Goal: Task Accomplishment & Management: Manage account settings

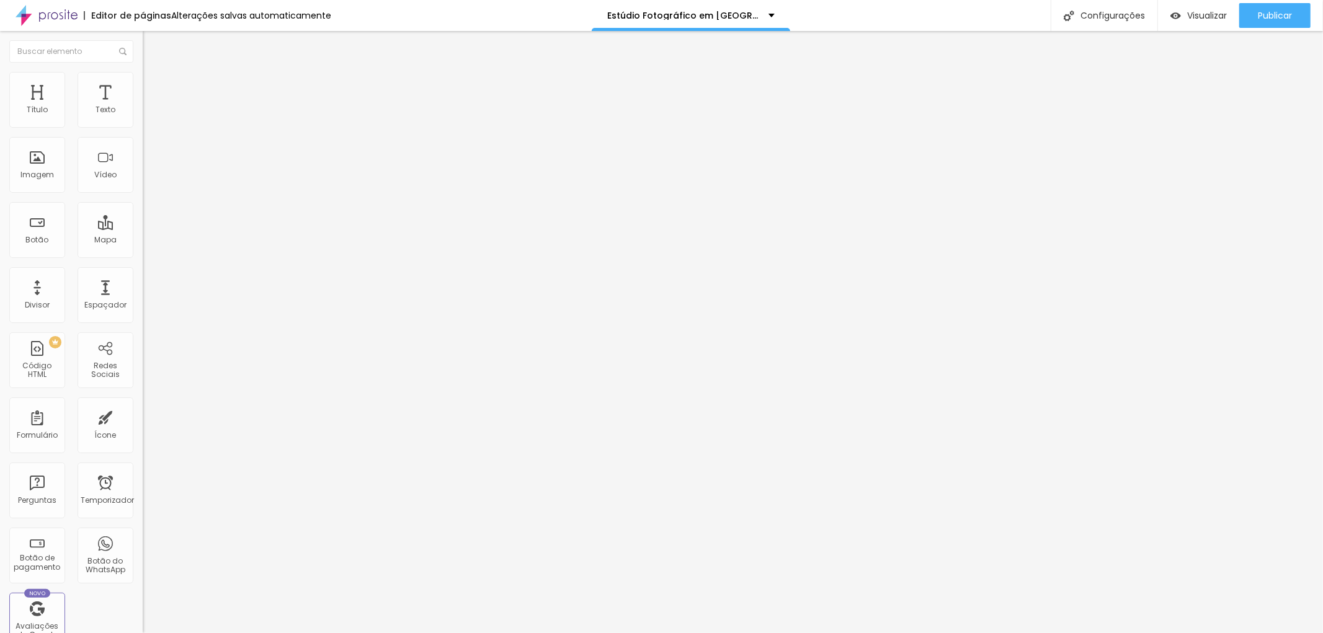
click at [150, 107] on font "Trocar imagem" at bounding box center [180, 101] width 60 height 11
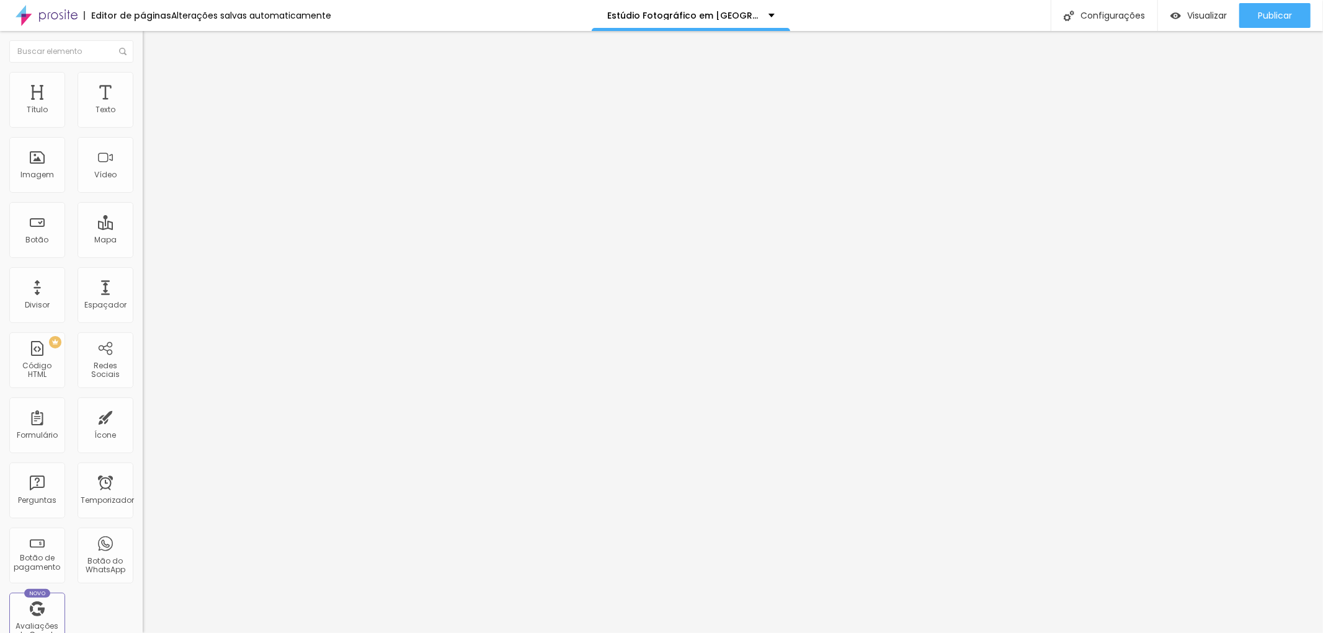
type input "fotografia lifestyle de Executivos"
click at [143, 425] on div "Editar nulo Conteúdo Estilo Avançado Trocar imagem Descrição da imagem (Alt) fo…" at bounding box center [214, 332] width 143 height 602
drag, startPoint x: 17, startPoint y: 335, endPoint x: 124, endPoint y: 327, distance: 107.6
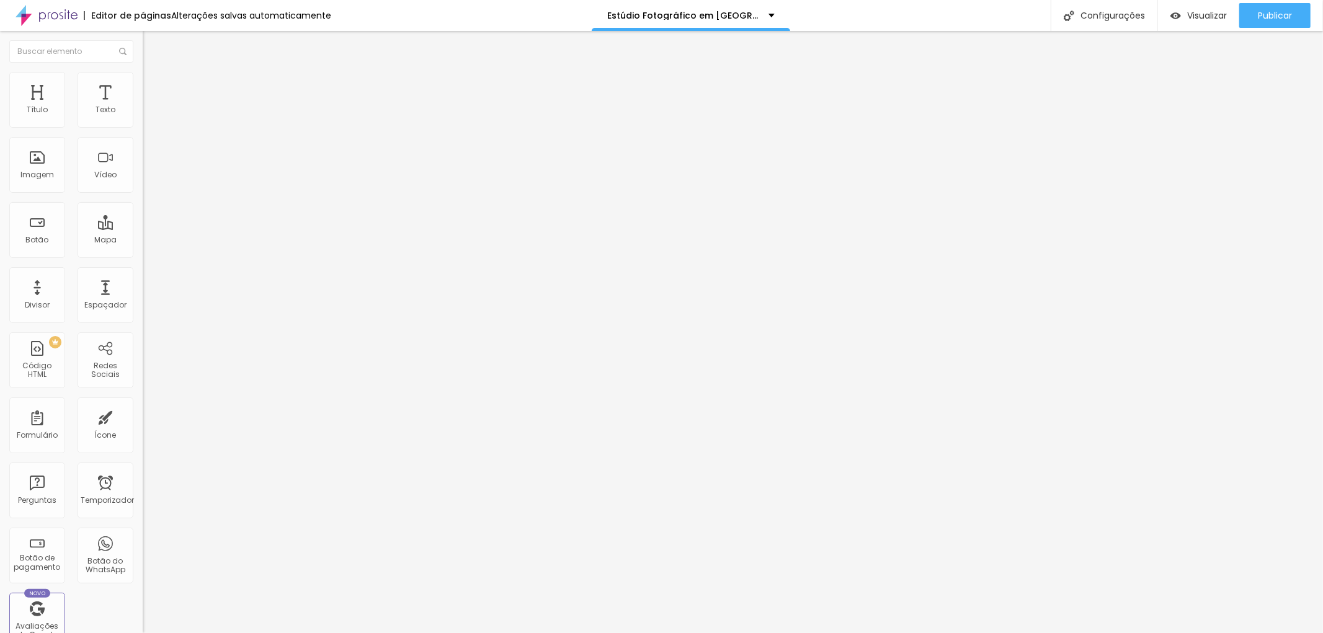
click at [143, 254] on input "https://pt.wikipedia.org/wiki/Divaldo_Franco" at bounding box center [217, 248] width 149 height 12
click at [143, 254] on input "text" at bounding box center [217, 248] width 149 height 12
paste input "https://www.jottaphotopro.com.br/portfolio/fotografia-corporativa-lifestyle/121…"
drag, startPoint x: 91, startPoint y: 327, endPoint x: 0, endPoint y: 326, distance: 90.5
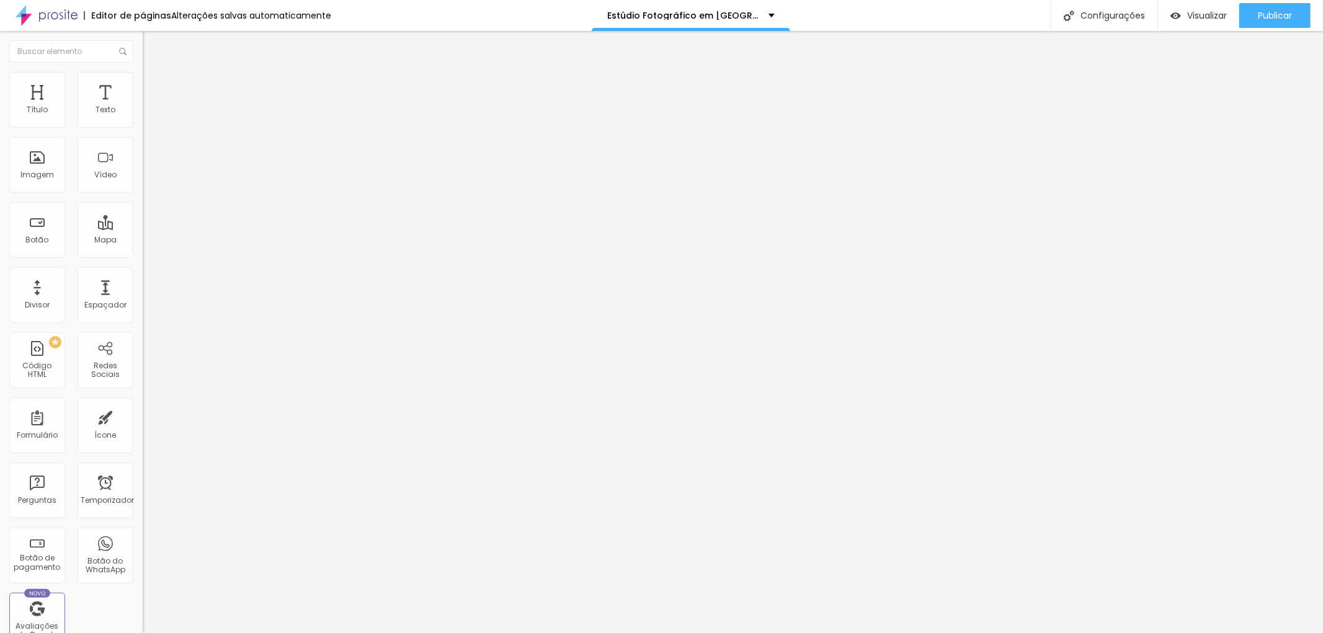
click at [143, 283] on div "Trocar imagem Descrição da imagem (Alt) fotografia lifestyle de Executivos Alin…" at bounding box center [214, 190] width 143 height 187
click at [143, 254] on input "https://www.jottaphotopro.com.br/portfolio/fotografia-corporativa-lifestyle/121…" at bounding box center [217, 248] width 149 height 12
type input "https://www.jottaphotopro.com.br/portfolio/fotografia-corporativa-lifestyle/121…"
click at [143, 424] on div "Editar nulo Conteúdo Estilo Avançado Trocar imagem Descrição da imagem (Alt) fo…" at bounding box center [214, 332] width 143 height 602
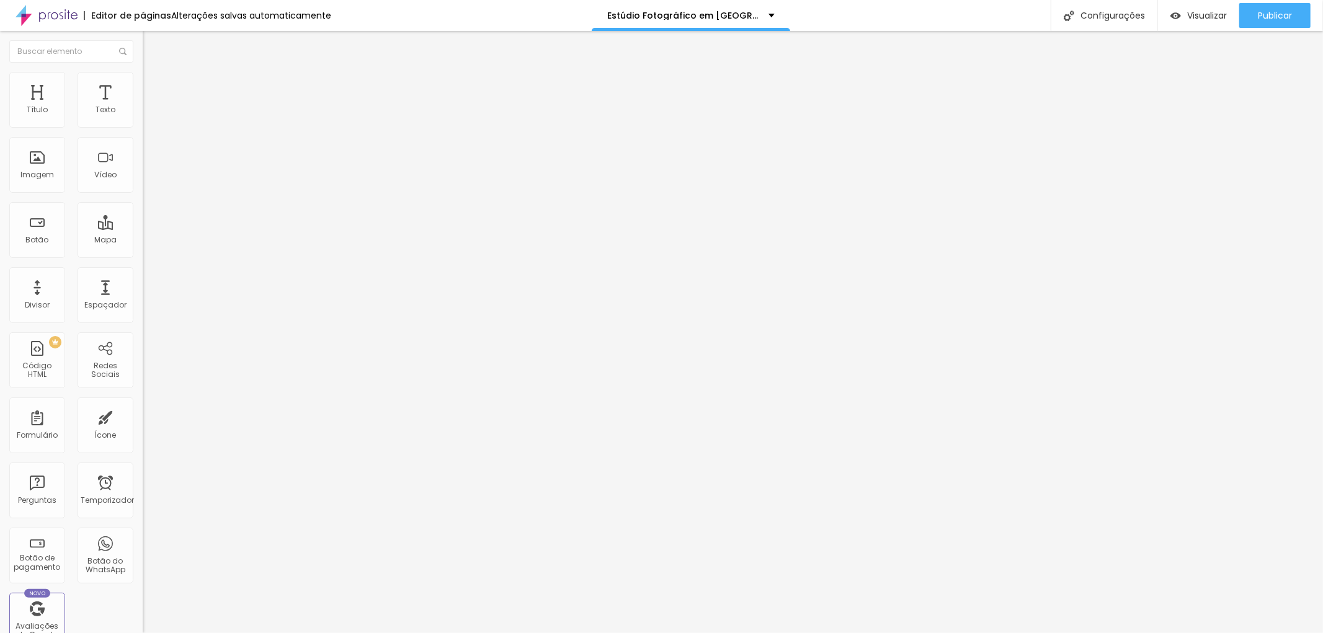
drag, startPoint x: 112, startPoint y: 335, endPoint x: 125, endPoint y: 332, distance: 13.4
click at [143, 254] on input "https://www.jottaphotopro.com.br/portfolio/fotografia-corporativa-lifestyle/121…" at bounding box center [217, 248] width 149 height 12
drag, startPoint x: 84, startPoint y: 334, endPoint x: 112, endPoint y: 333, distance: 27.9
click at [143, 254] on input "https://www.jottaphotopro.com.br/portfolio/fotografia-corporativa-lifestyle/121…" at bounding box center [217, 248] width 149 height 12
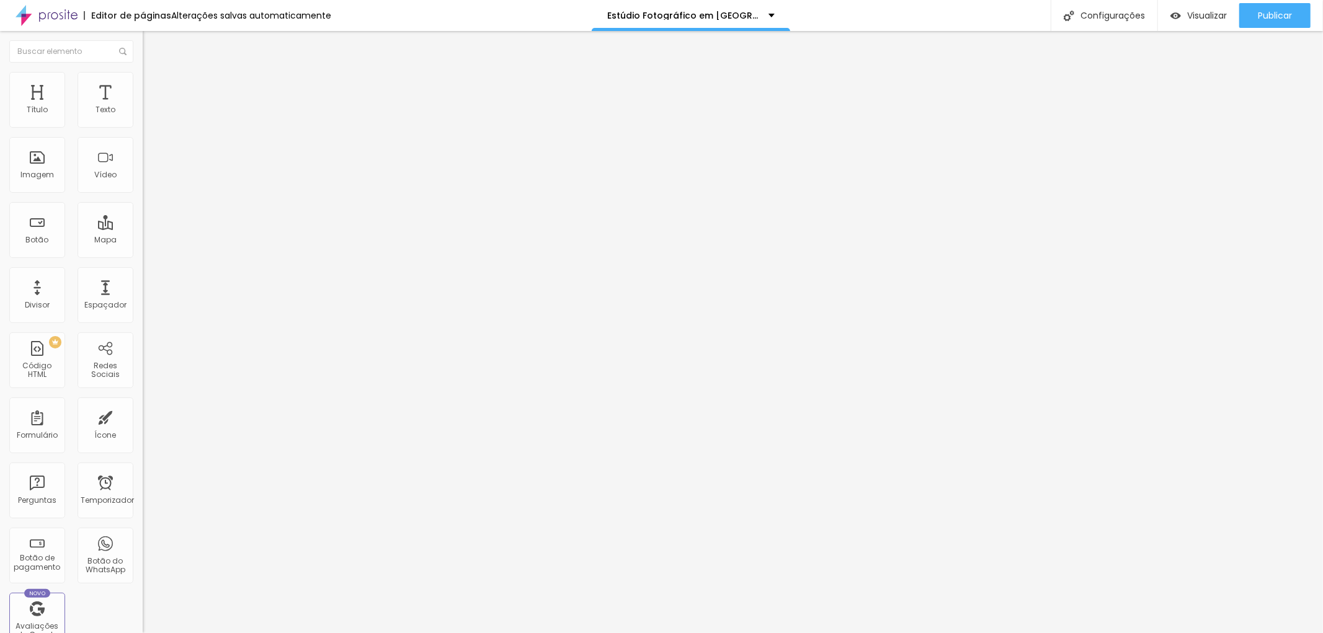
scroll to position [0, 0]
paste input "https://www.jottaphotopro.com.br/portfolio/fotografia-corporativa-lifestyle/121…"
type input "https://www.jottaphotopro.com.br/portfolio/fotografia-corporativa-lifestyle/121…"
click at [143, 254] on input "https://www.jottaphotopro.com.br/portfolio/fotografia-corporativa-lifestyle/121…" at bounding box center [217, 248] width 149 height 12
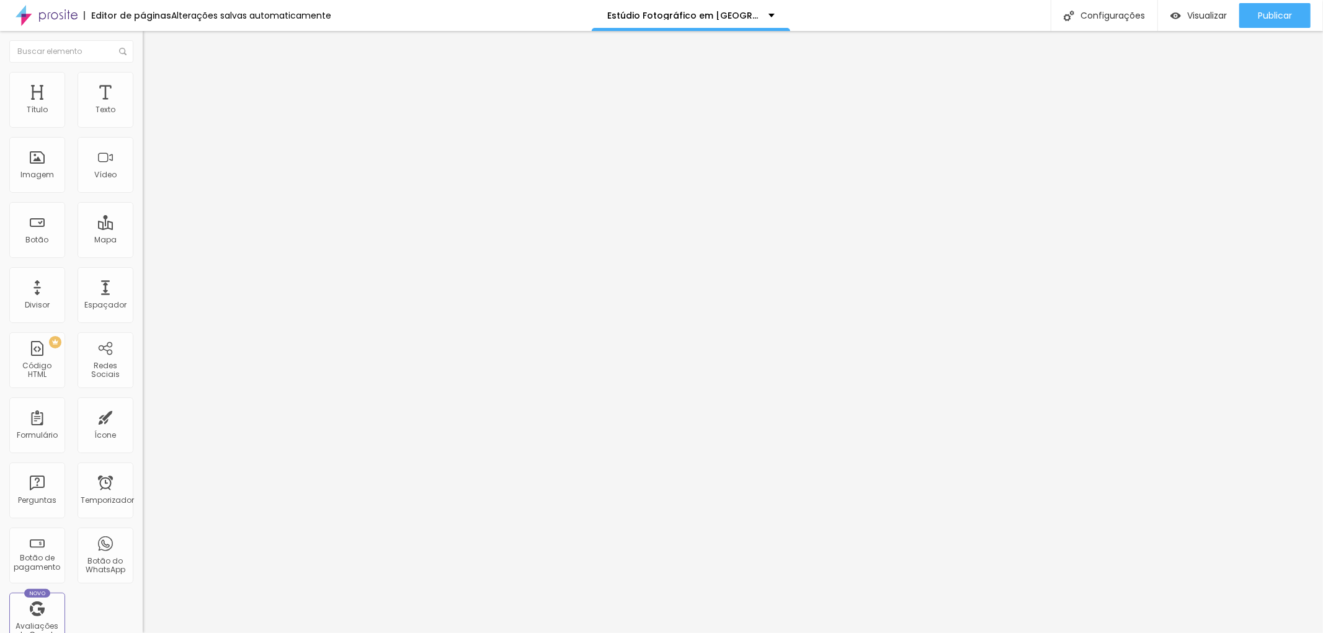
scroll to position [0, 0]
click at [143, 429] on div "Editar nulo Conteúdo Estilo Avançado Trocar imagem Descrição da imagem (Alt) fo…" at bounding box center [214, 332] width 143 height 602
drag, startPoint x: 75, startPoint y: 331, endPoint x: 112, endPoint y: 332, distance: 36.6
click at [143, 254] on input "https://www.jottaphotopro.com.br/portfolio/fotografia-corporativa-lifestyle/121…" at bounding box center [217, 248] width 149 height 12
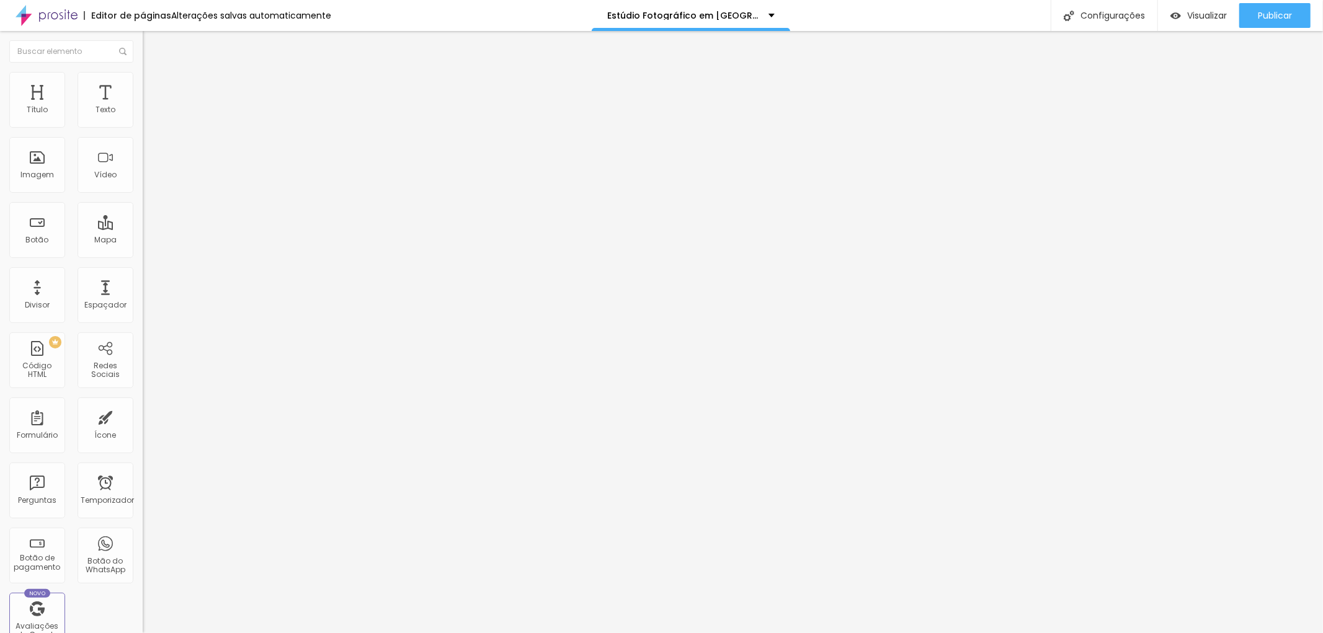
click at [143, 413] on div "Editar nulo Conteúdo Estilo Avançado Trocar imagem Descrição da imagem (Alt) fo…" at bounding box center [214, 332] width 143 height 602
click at [1283, 10] on font "Publicar" at bounding box center [1274, 15] width 34 height 12
click at [154, 86] on font "Avançado" at bounding box center [174, 80] width 41 height 11
click at [143, 404] on div at bounding box center [214, 409] width 143 height 11
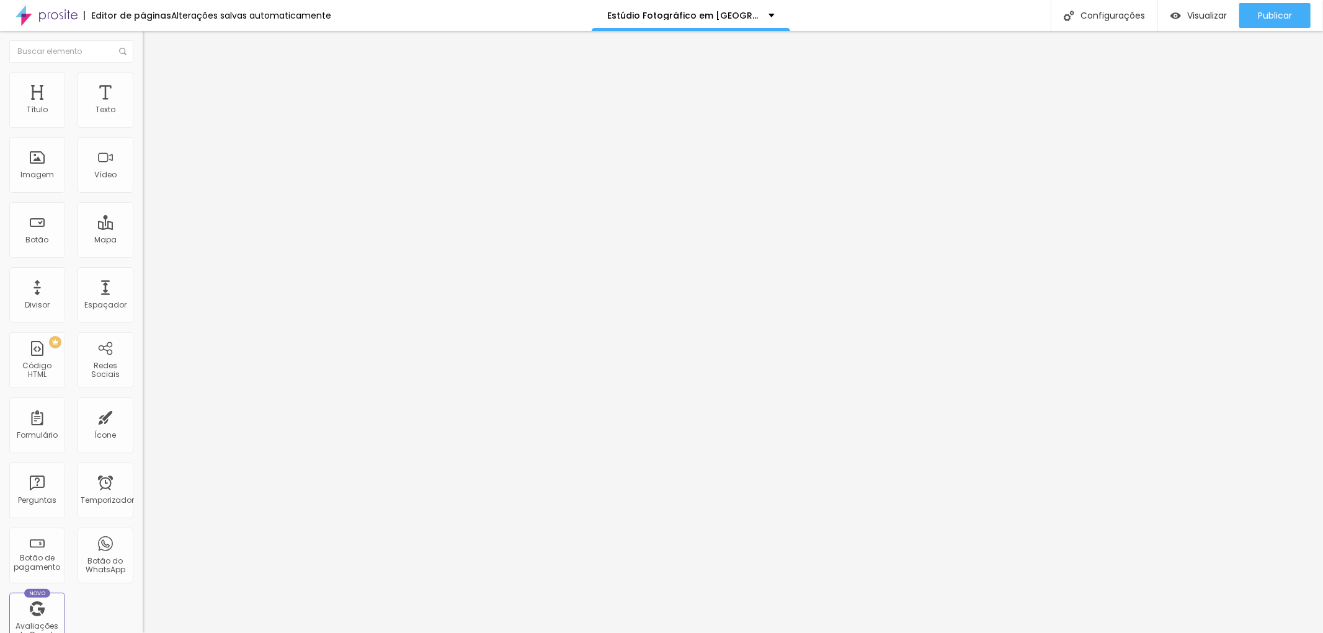
click at [143, 404] on input "range" at bounding box center [183, 409] width 80 height 10
click at [143, 72] on li "Estilo" at bounding box center [214, 66] width 143 height 12
click at [143, 184] on button "button" at bounding box center [151, 177] width 17 height 13
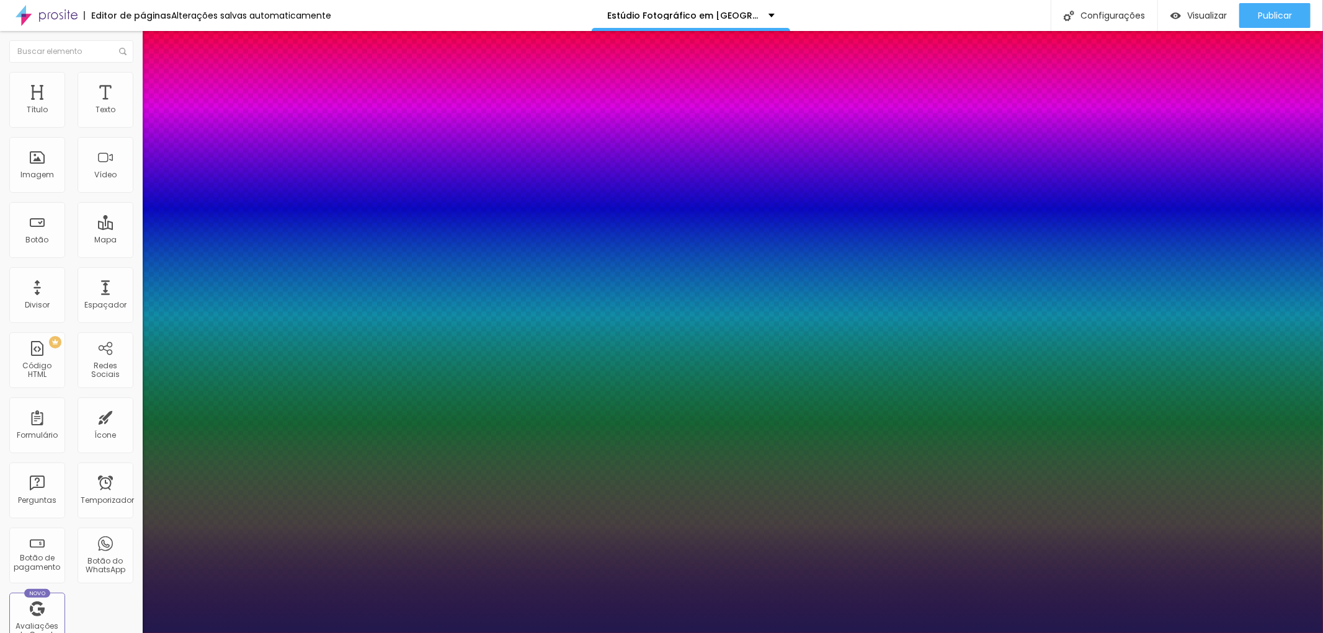
type input "2.1"
type input "2.2"
type input "2.4"
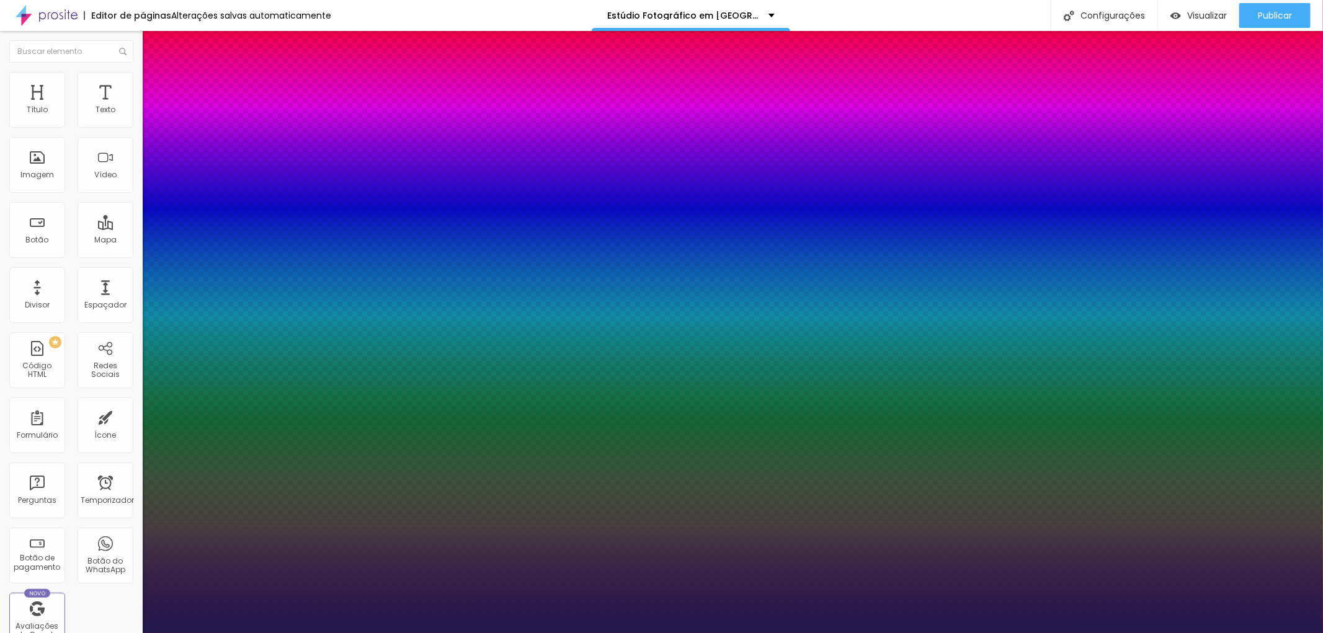
type input "2.4"
type input "2.8"
type input "2.9"
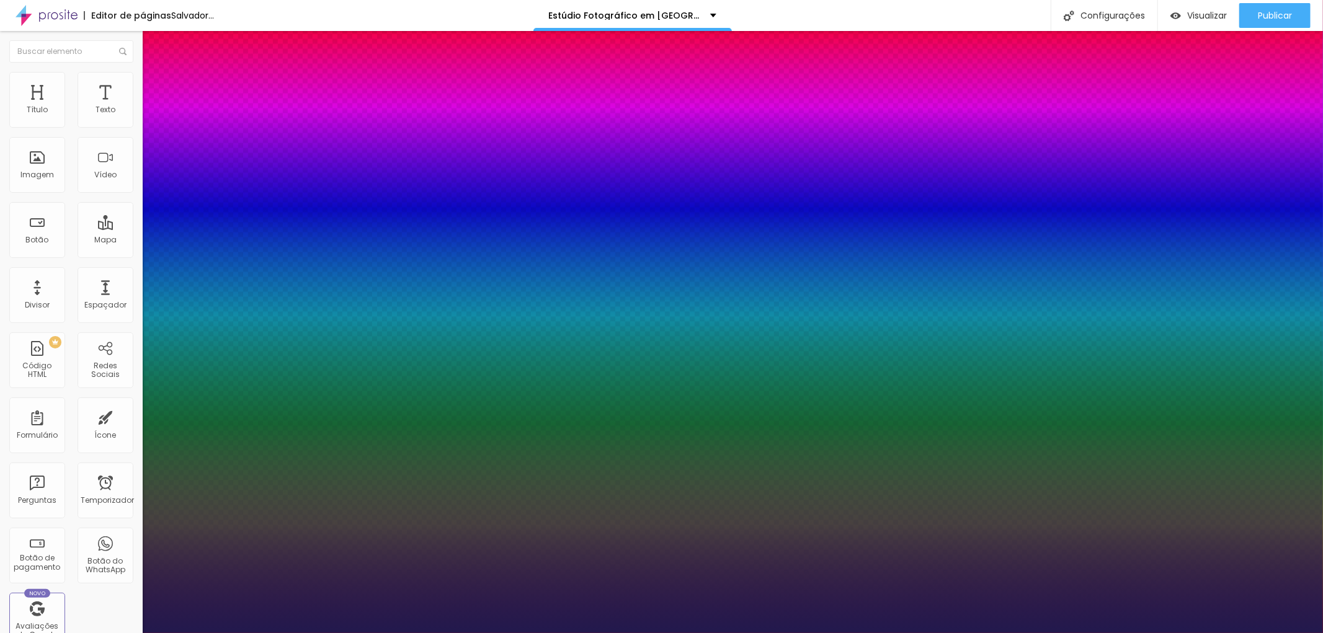
type input "3"
type input "3.1"
type input "3.2"
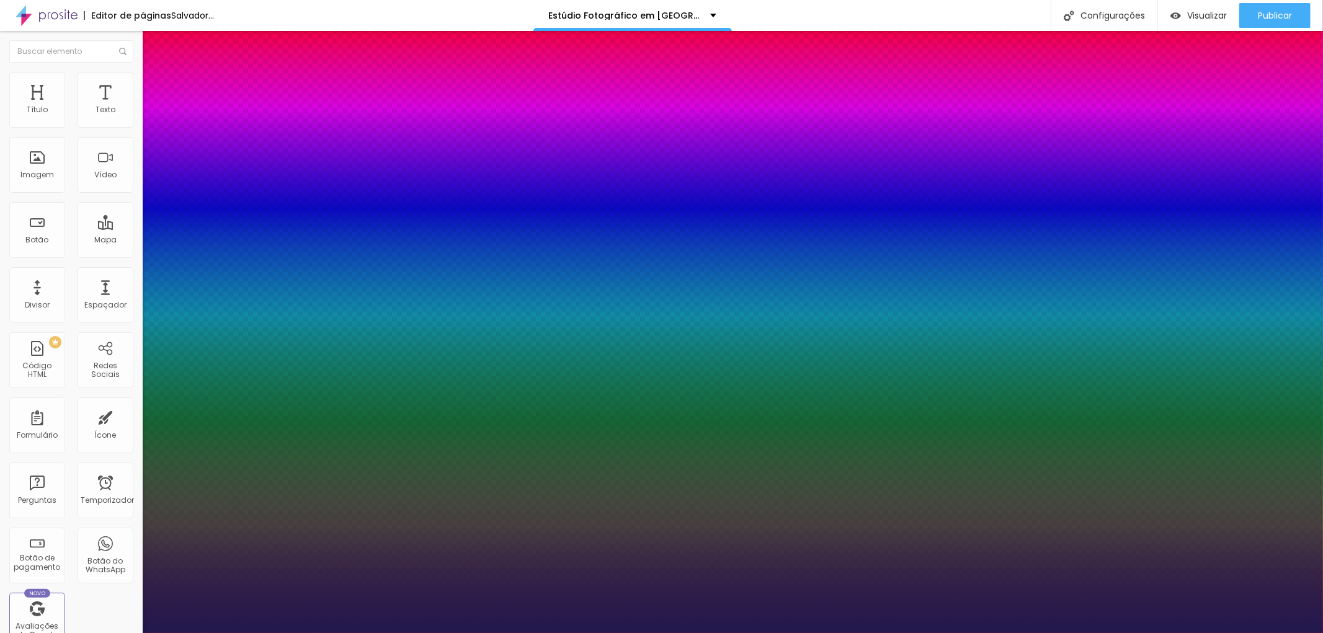
type input "3.2"
type input "3.3"
type input "3.4"
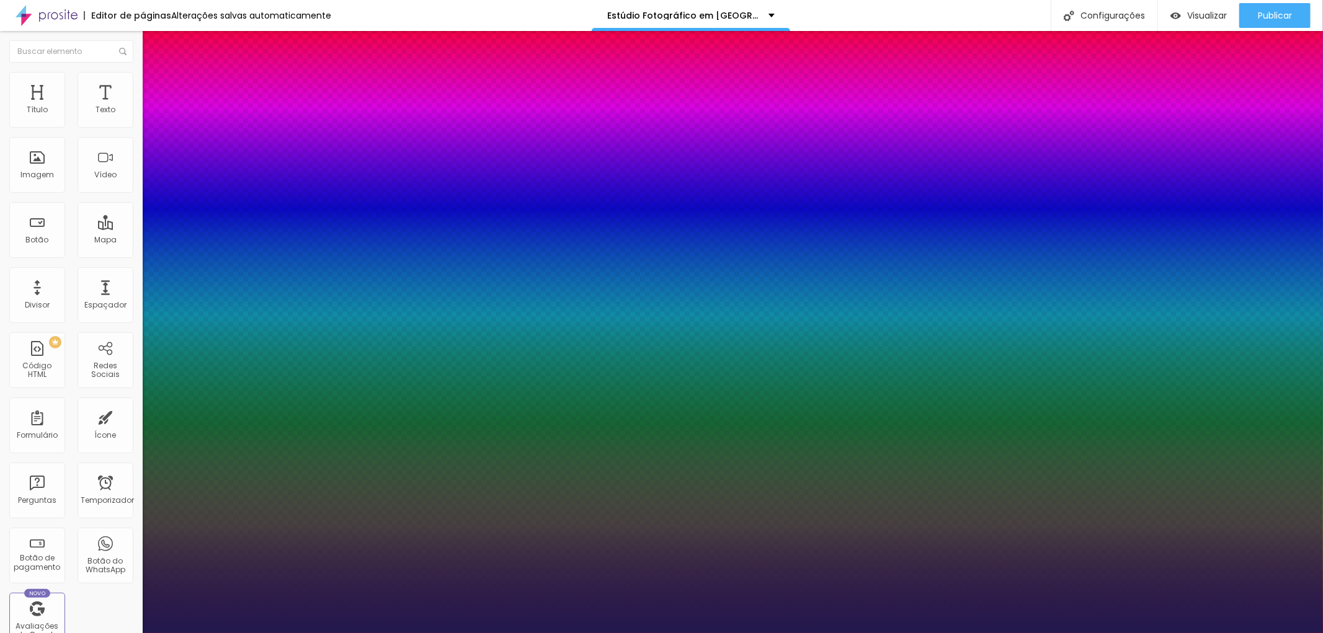
type input "3.5"
type input "3.6"
type input "3.7"
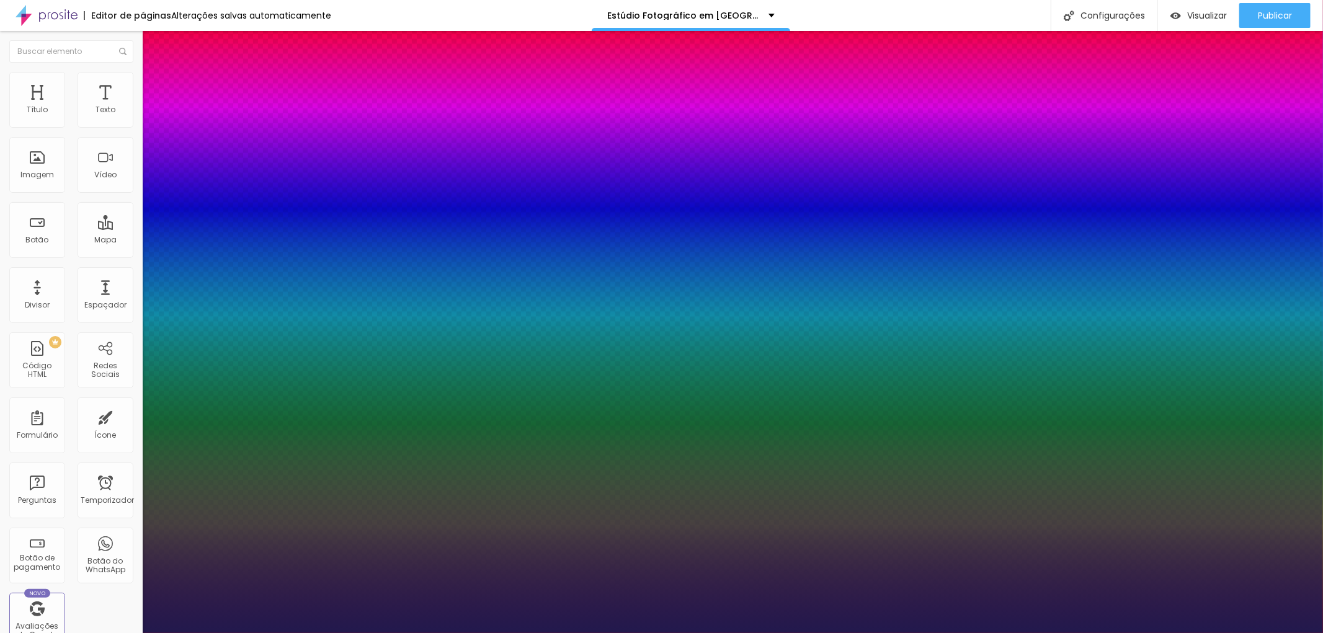
type input "3.7"
type input "3.8"
type input "3.9"
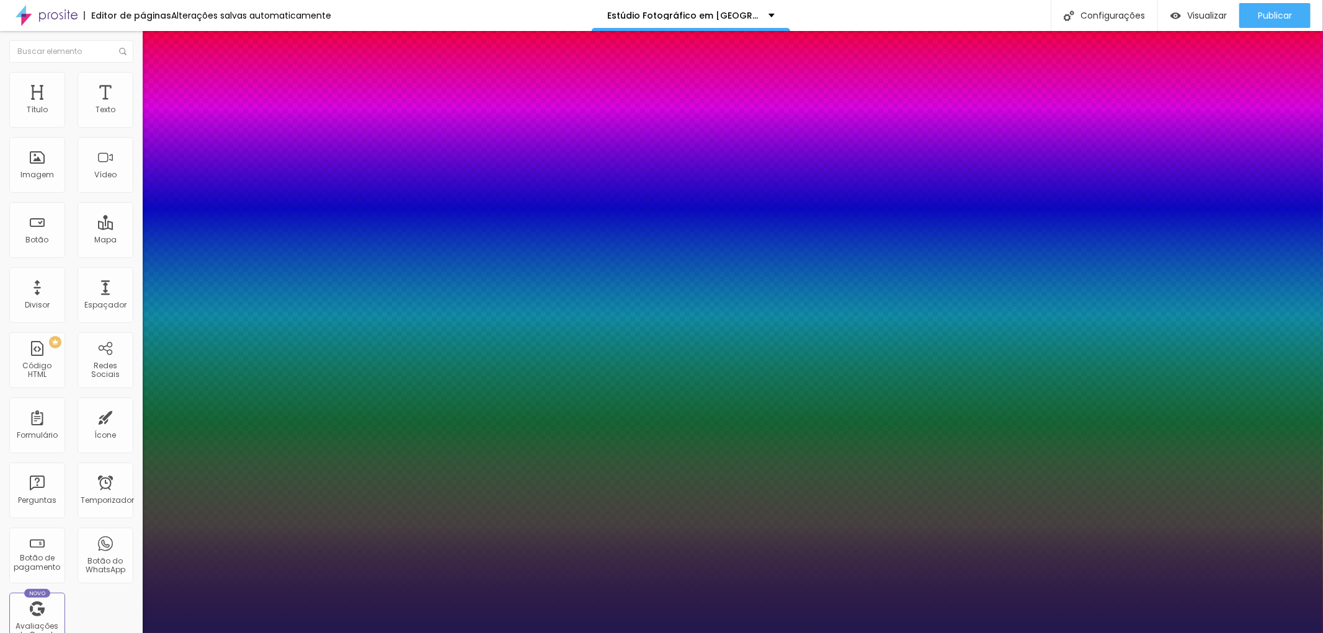
type input "4"
type input "4.1"
type input "4.2"
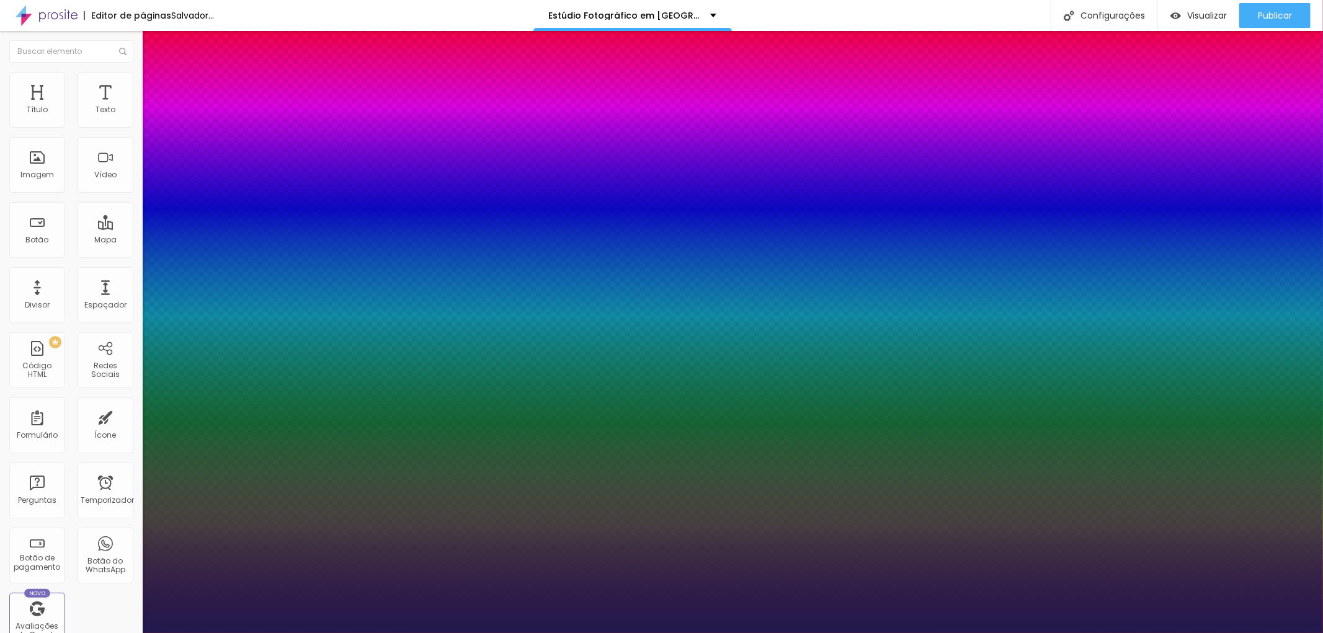
type input "4.2"
type input "4.3"
type input "4.6"
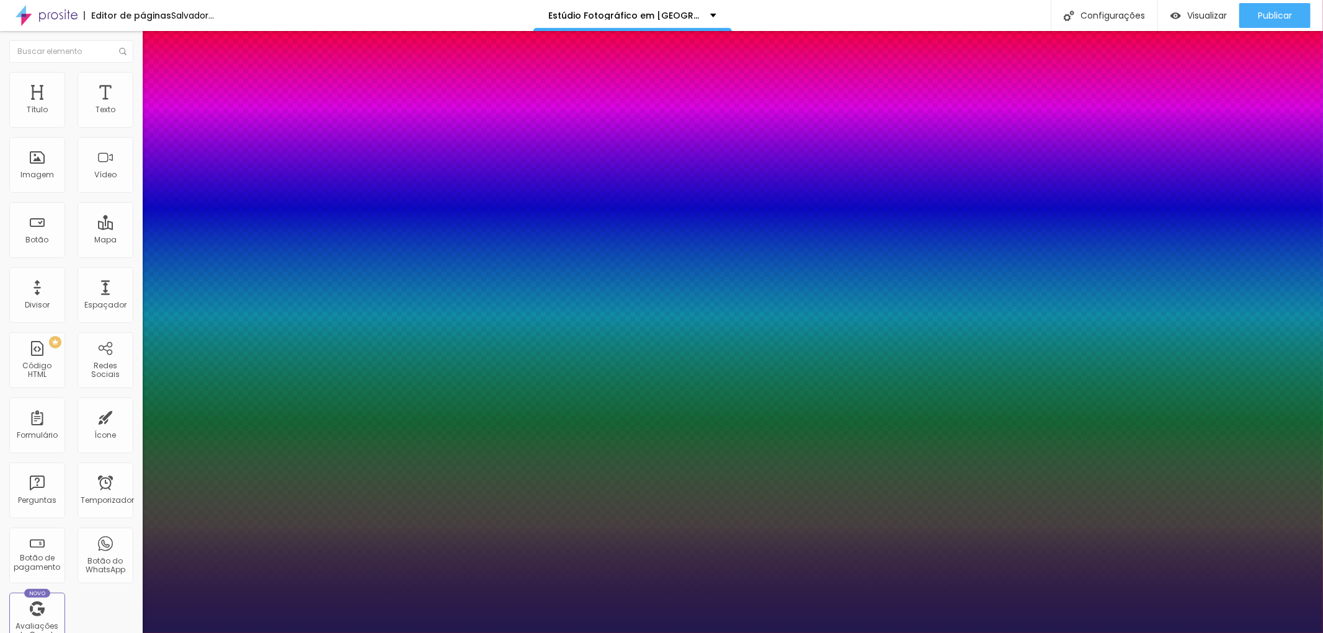
type input "4.8"
type input "5"
type input "5.2"
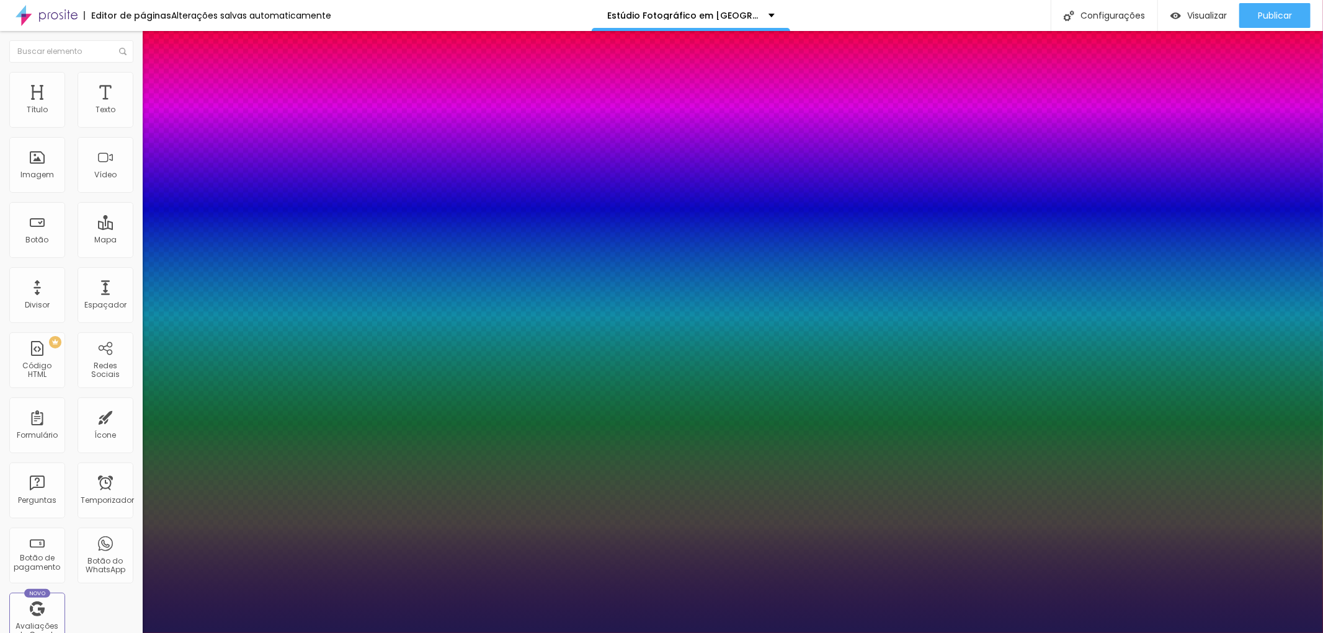
type input "5.2"
type input "5.3"
type input "5.4"
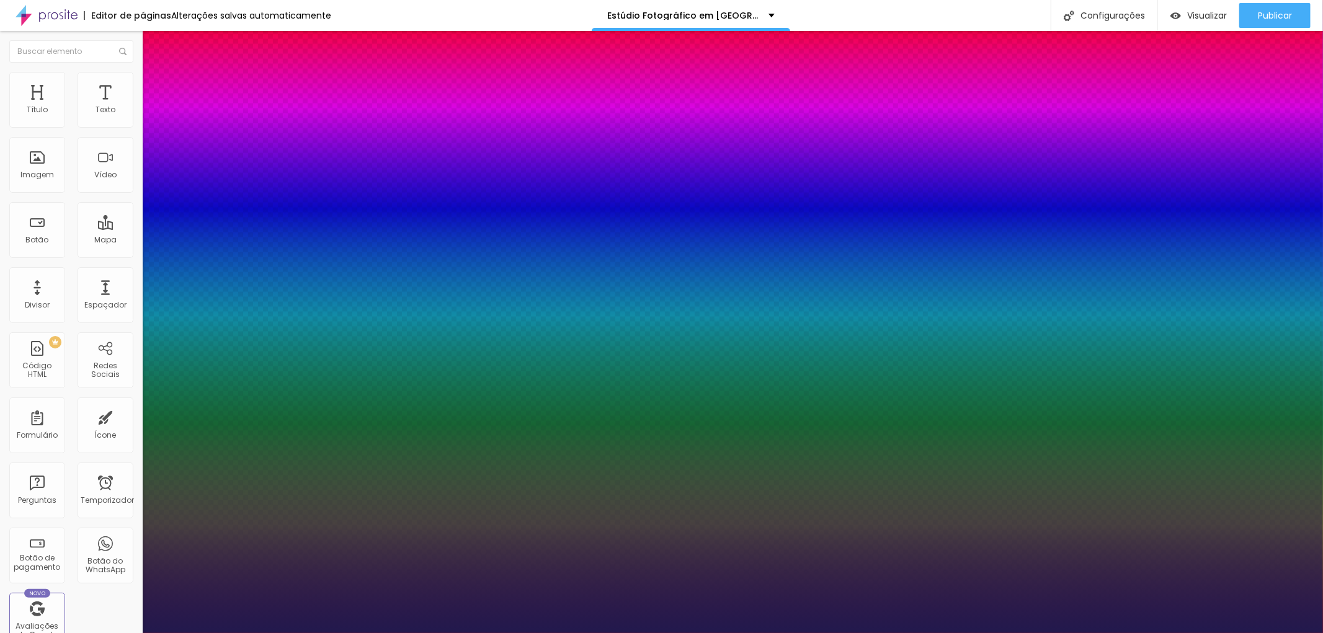
drag, startPoint x: 179, startPoint y: 375, endPoint x: 208, endPoint y: 374, distance: 29.2
type input "5.4"
click at [684, 632] on div at bounding box center [661, 633] width 1323 height 0
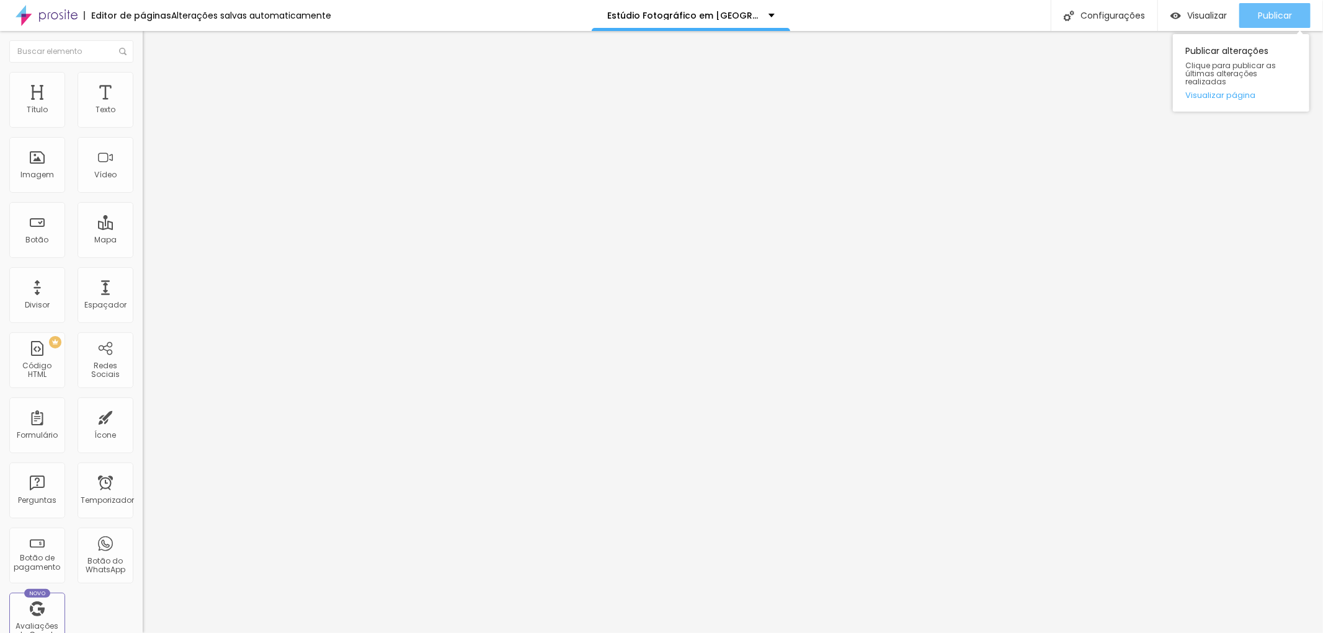
click at [1277, 10] on font "Publicar" at bounding box center [1274, 15] width 34 height 12
click at [143, 184] on button "button" at bounding box center [151, 177] width 17 height 13
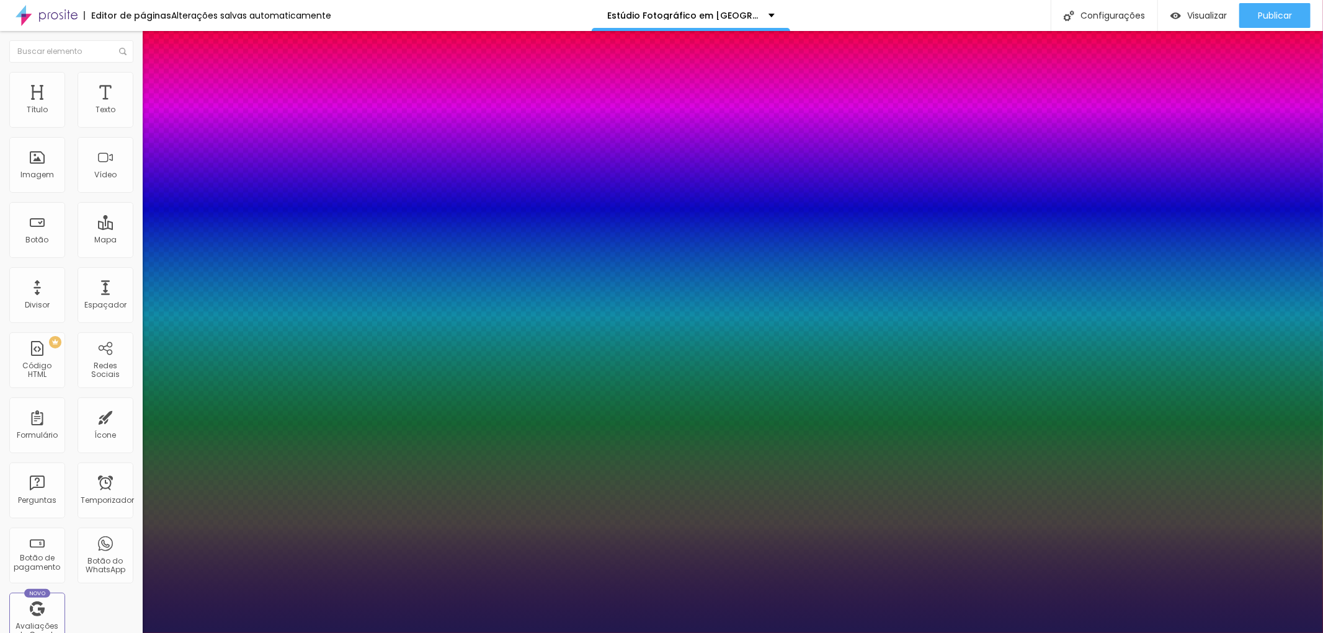
type input "1.5"
type input "1.6"
type input "1.7"
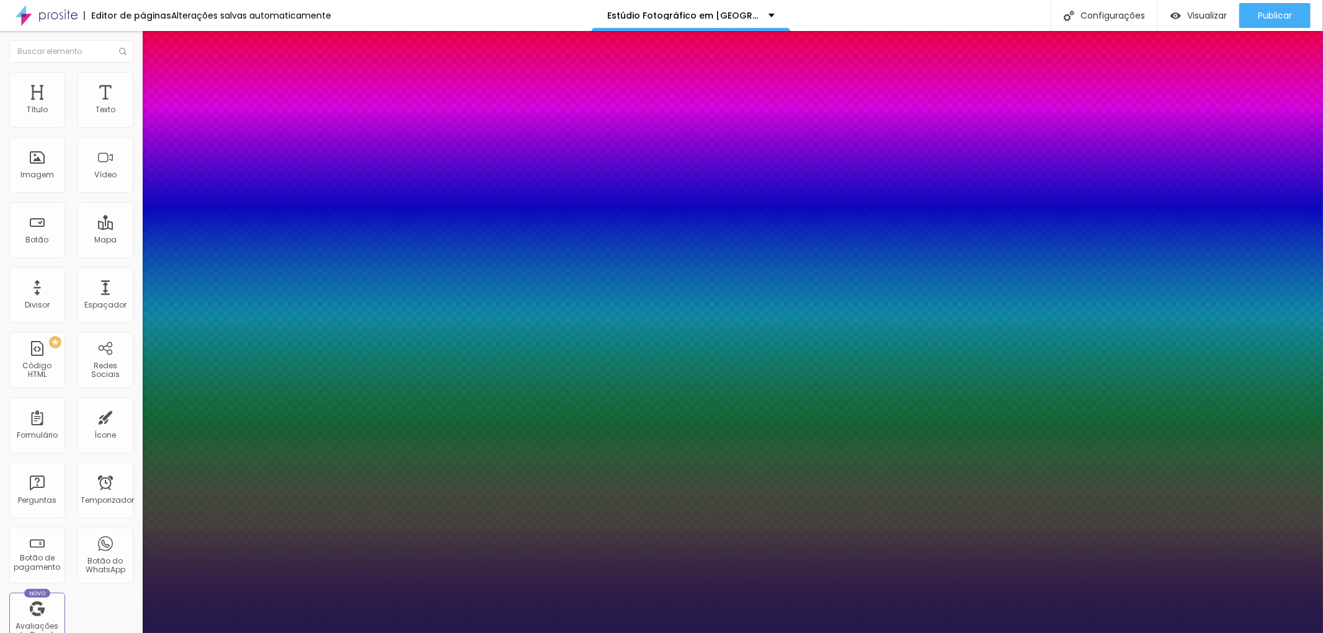
type input "1.7"
drag, startPoint x: 212, startPoint y: 435, endPoint x: 229, endPoint y: 433, distance: 17.5
type input "1.7"
click at [59, 632] on div at bounding box center [661, 633] width 1323 height 0
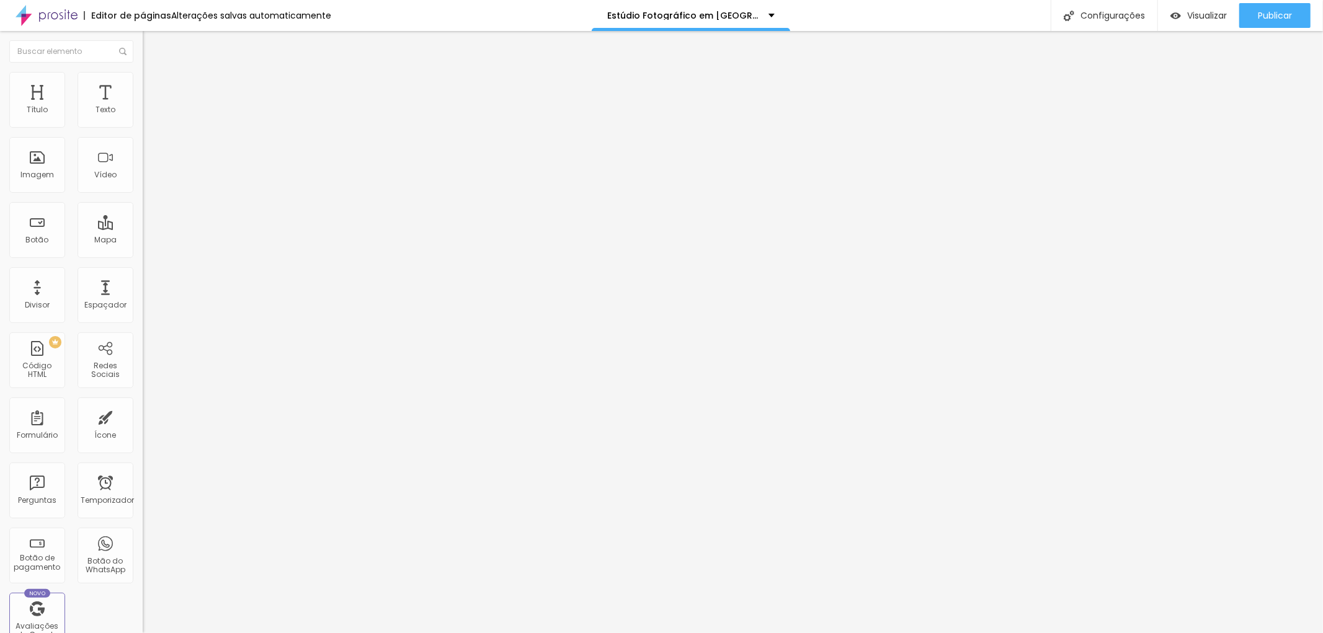
click at [143, 200] on font "DESATIVADO" at bounding box center [165, 194] width 45 height 11
click at [149, 220] on icon "button" at bounding box center [151, 217] width 5 height 5
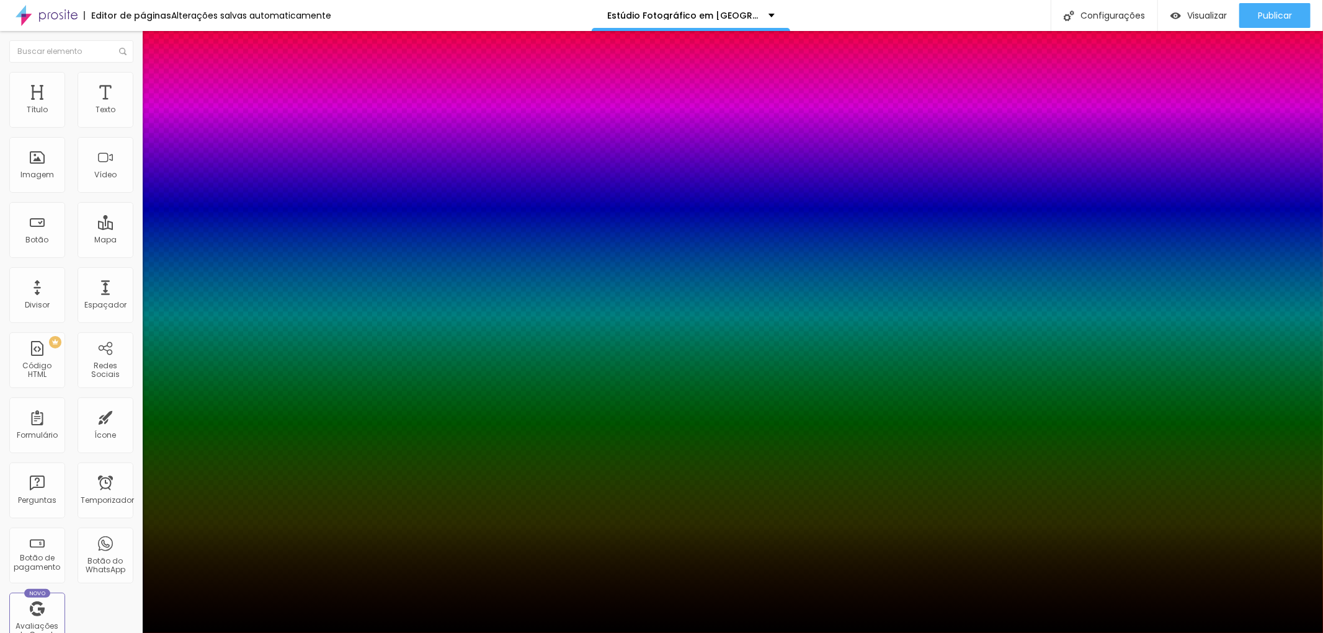
drag, startPoint x: 221, startPoint y: 323, endPoint x: 231, endPoint y: 323, distance: 10.5
click at [231, 632] on div at bounding box center [661, 641] width 1323 height 0
type input "10"
type input "7"
click at [102, 632] on div at bounding box center [661, 633] width 1323 height 0
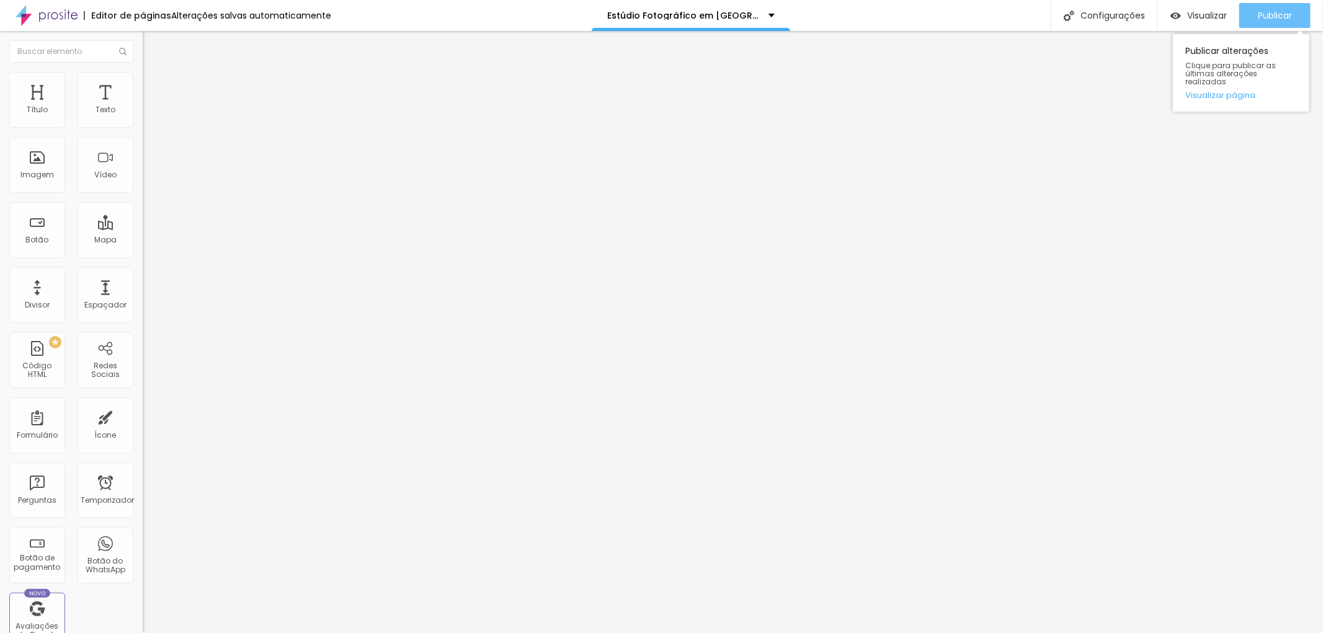
click at [1280, 19] on font "Publicar" at bounding box center [1274, 15] width 34 height 12
click at [154, 84] on font "Estilo" at bounding box center [163, 80] width 19 height 11
click at [154, 87] on font "Avançado" at bounding box center [174, 92] width 41 height 11
type input "13"
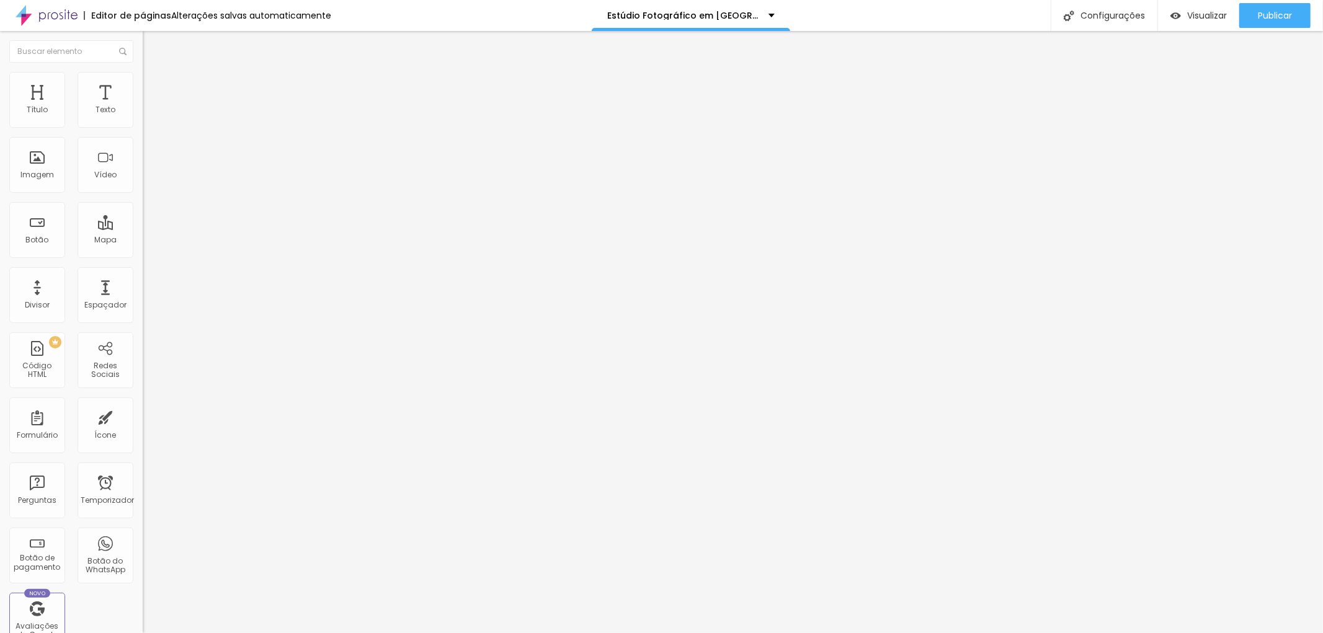
type input "14"
type input "15"
type input "16"
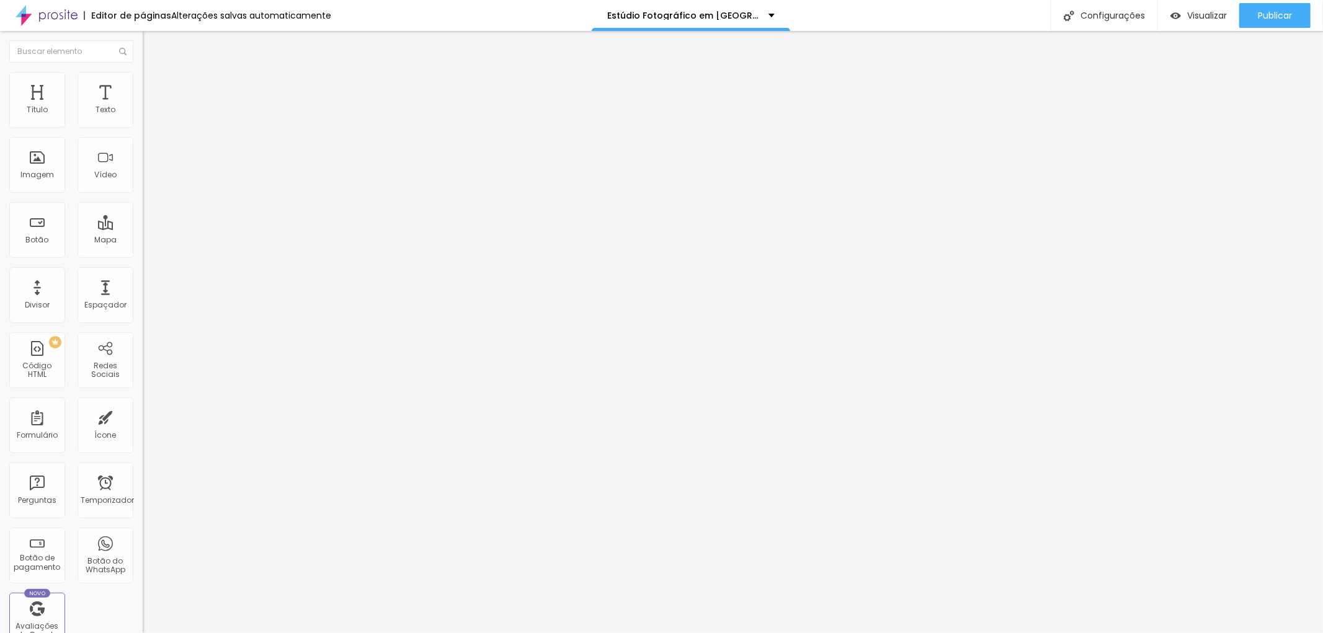
type input "16"
type input "15"
type input "13"
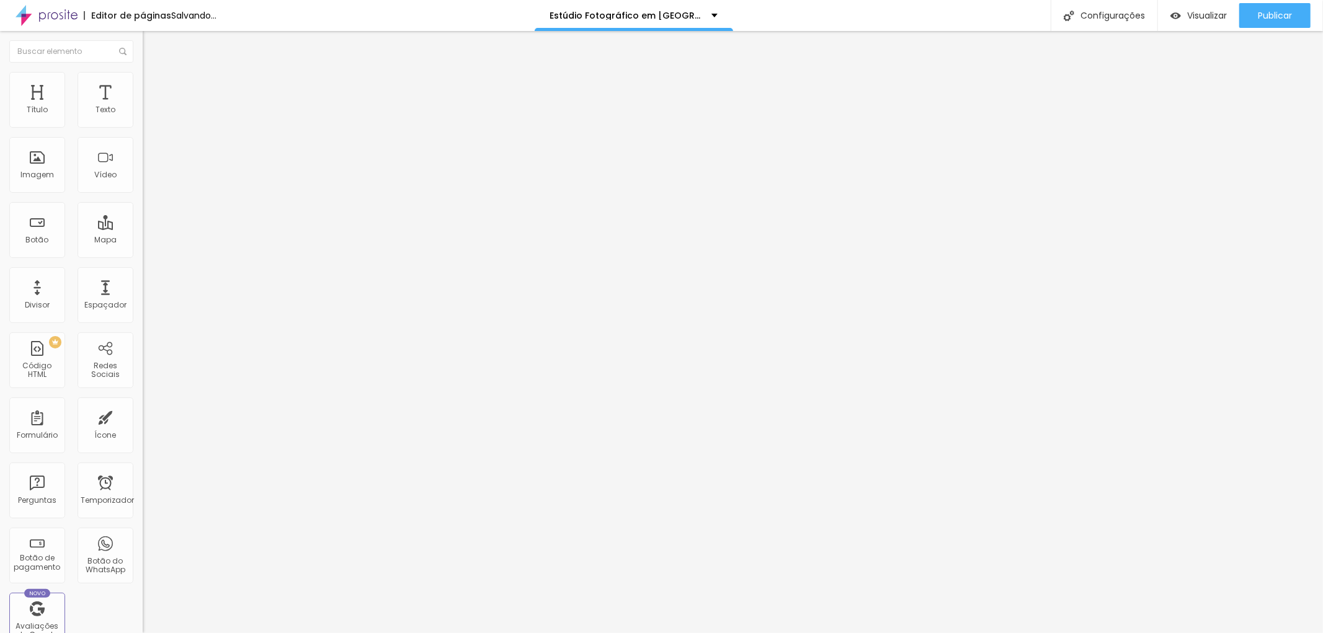
type input "9"
type input "8"
type input "6"
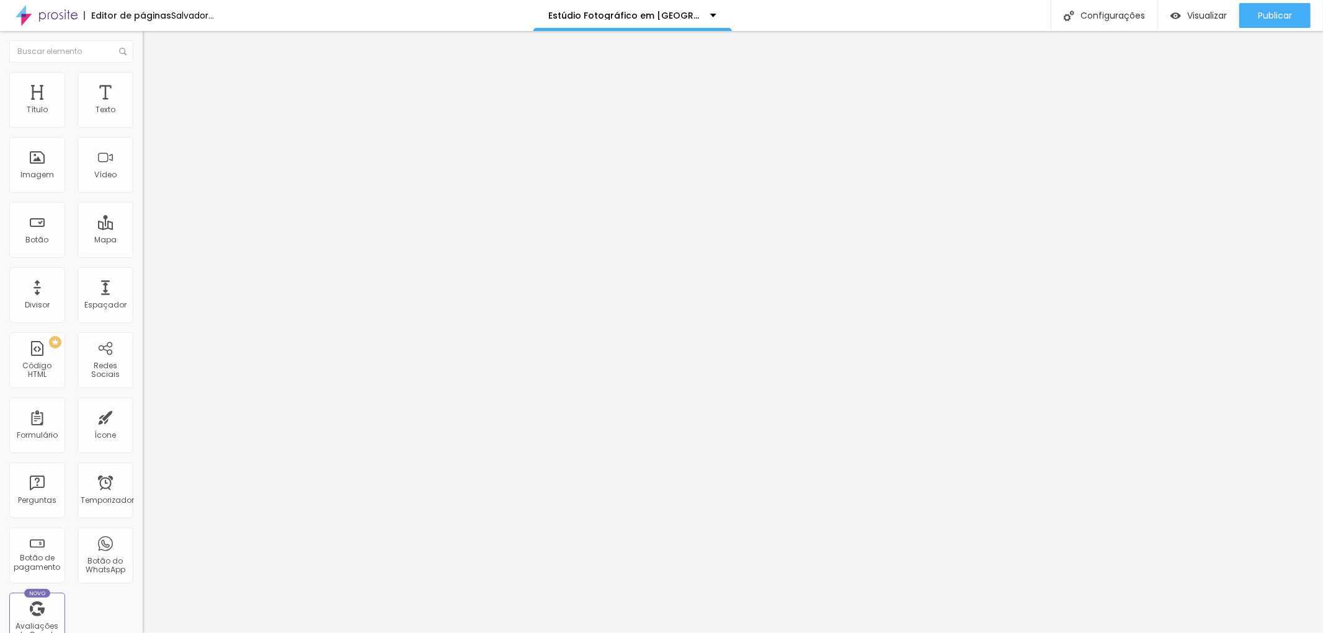
type input "6"
type input "5"
type input "3"
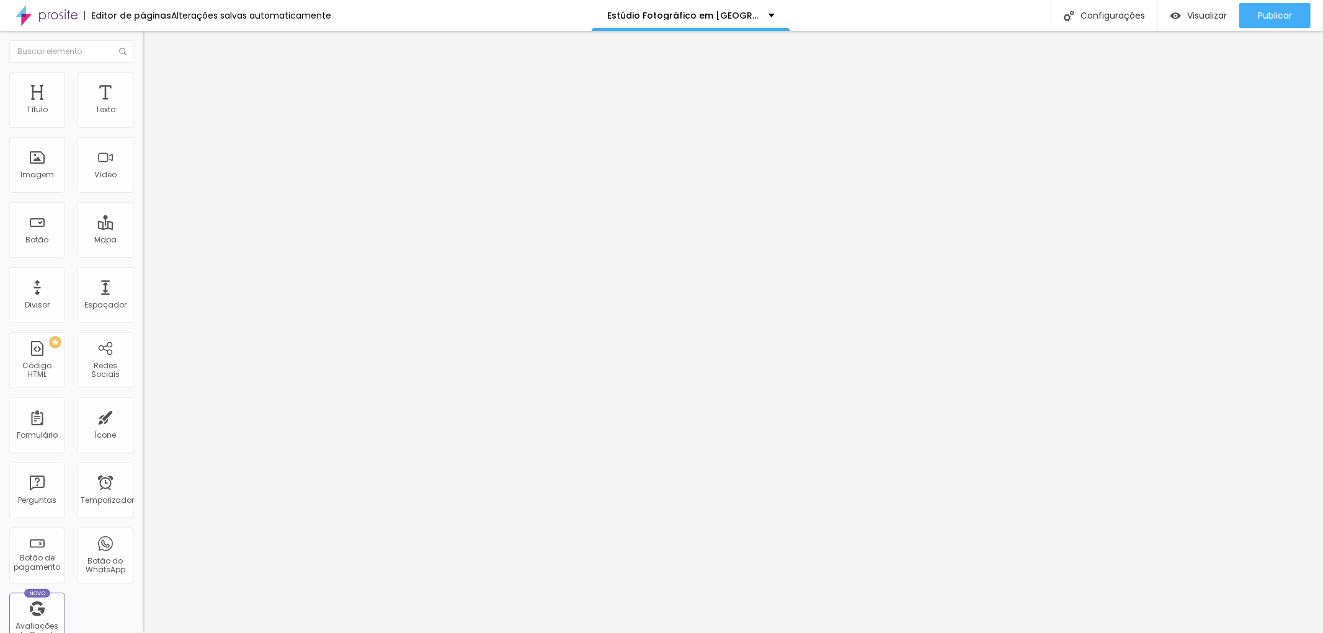
drag, startPoint x: 37, startPoint y: 120, endPoint x: 32, endPoint y: 116, distance: 6.7
type input "3"
click at [143, 241] on input "range" at bounding box center [183, 246] width 80 height 10
click at [143, 589] on div "Editar nulo Conteúdo Estilo Avançado 3 Espaço de cima 10 Espaço de baixo ID HTM…" at bounding box center [214, 332] width 143 height 602
click at [1267, 10] on font "Publicar" at bounding box center [1274, 15] width 34 height 12
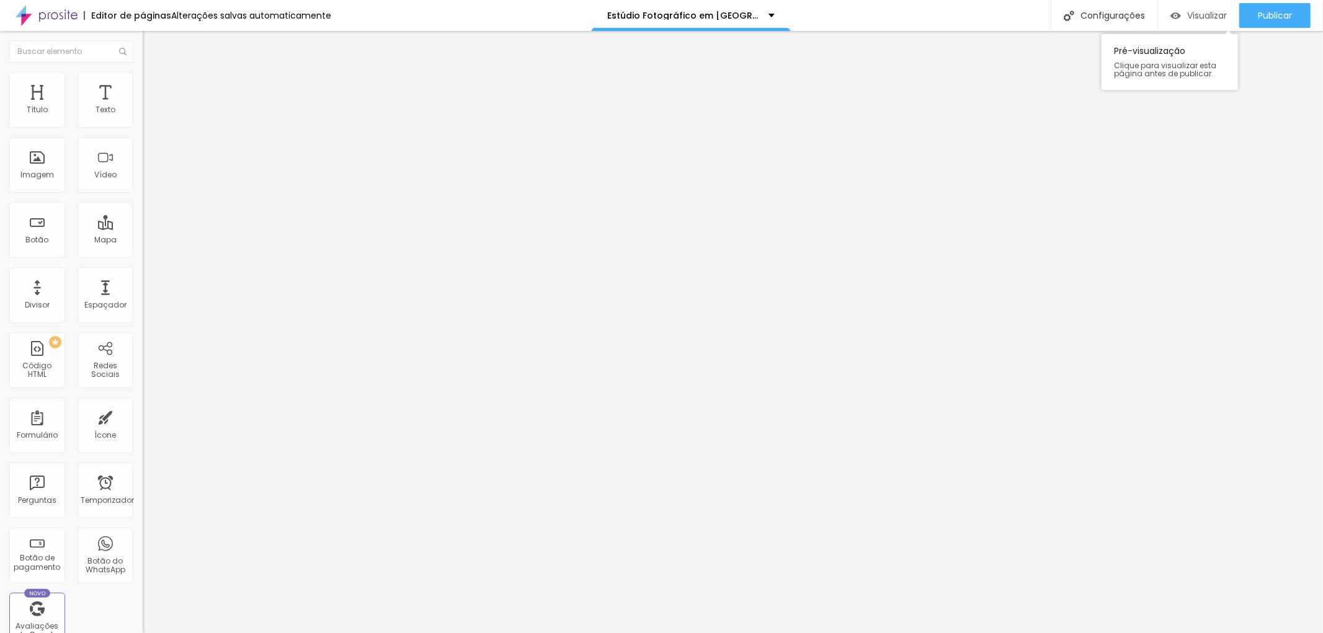
click at [1205, 10] on font "Visualizar" at bounding box center [1207, 15] width 40 height 12
click at [152, 45] on img "button" at bounding box center [157, 45] width 10 height 10
click at [143, 117] on input "text" at bounding box center [217, 110] width 149 height 12
type input "(11)97628-7294"
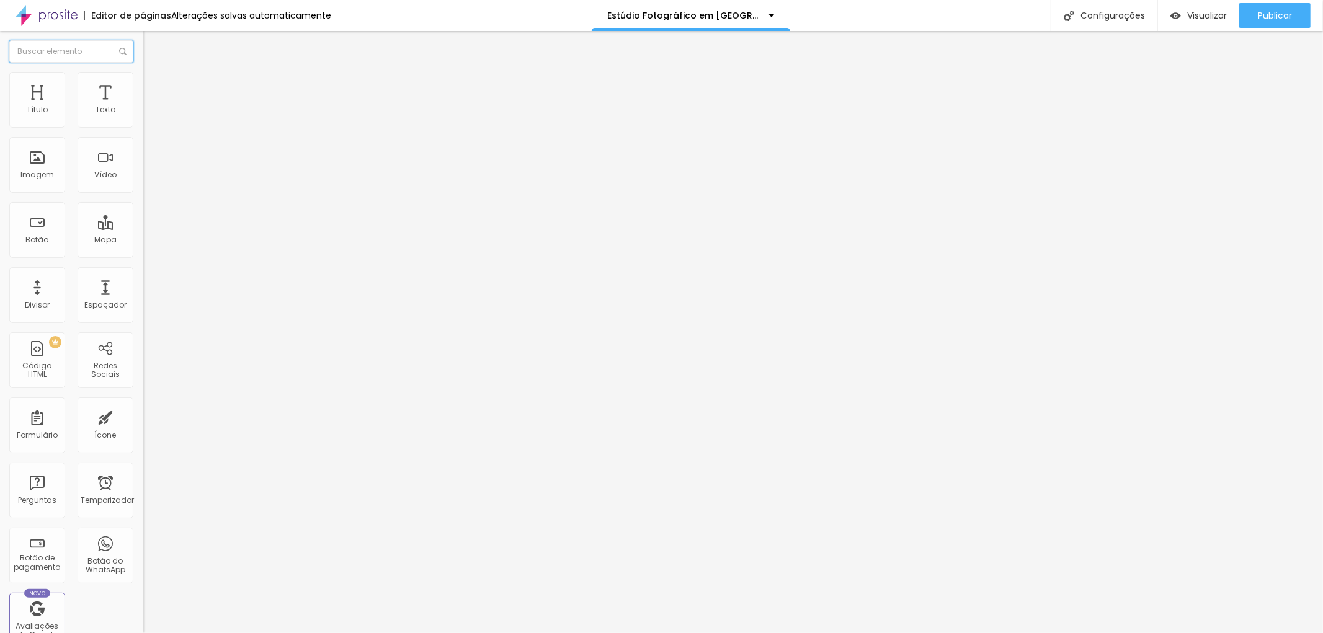
type input "11976287294"
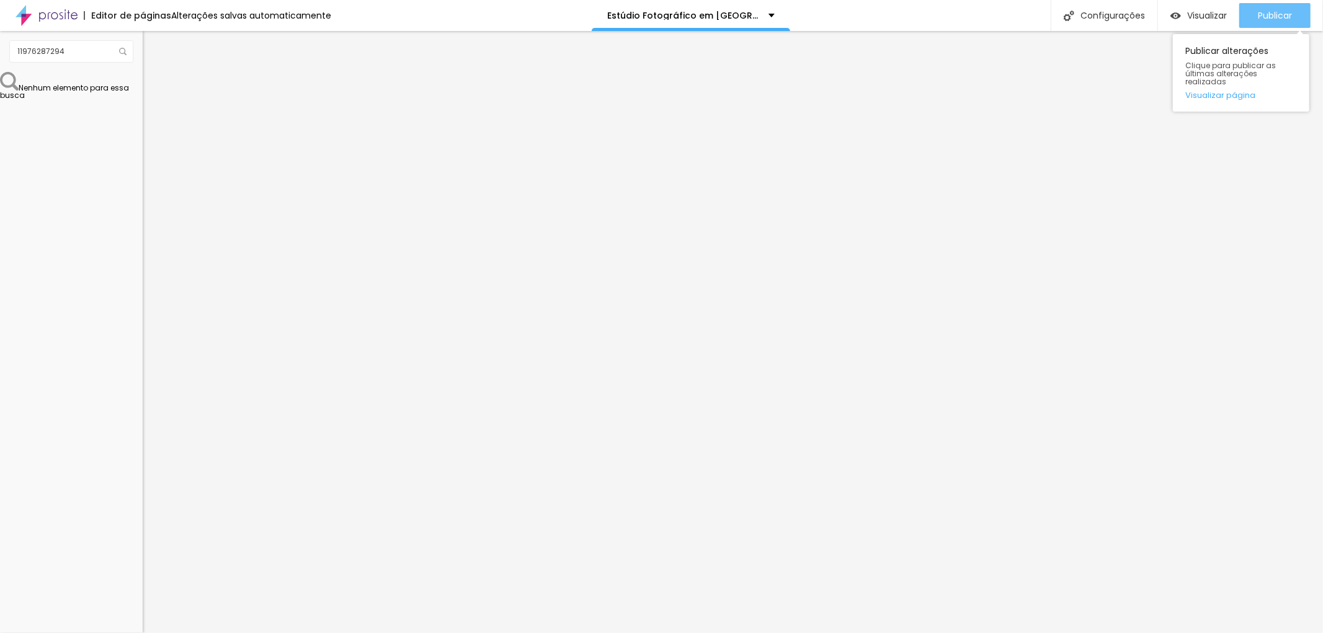
click at [1285, 9] on font "Publicar" at bounding box center [1274, 15] width 34 height 12
click at [143, 77] on li "Avançado" at bounding box center [214, 78] width 143 height 12
click at [143, 72] on li "Estilo" at bounding box center [214, 66] width 143 height 12
click at [154, 84] on font "Avançado" at bounding box center [174, 80] width 41 height 11
click at [143, 72] on li "Estilo" at bounding box center [214, 66] width 143 height 12
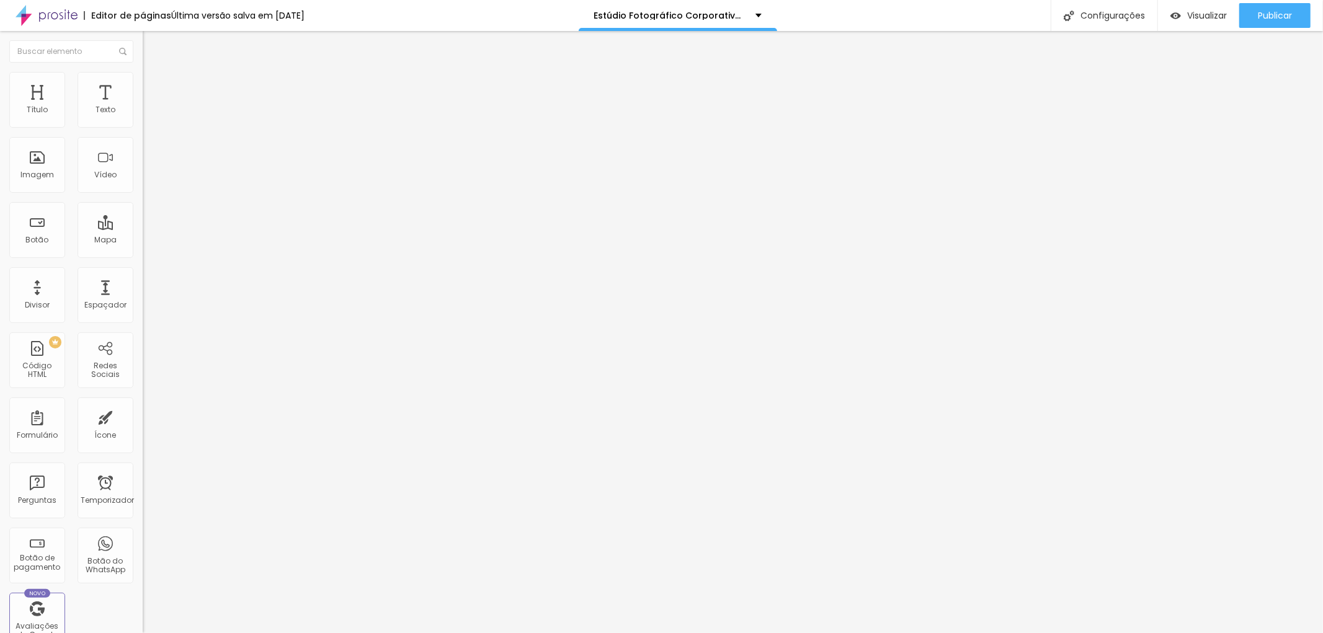
click at [143, 73] on img at bounding box center [148, 77] width 11 height 11
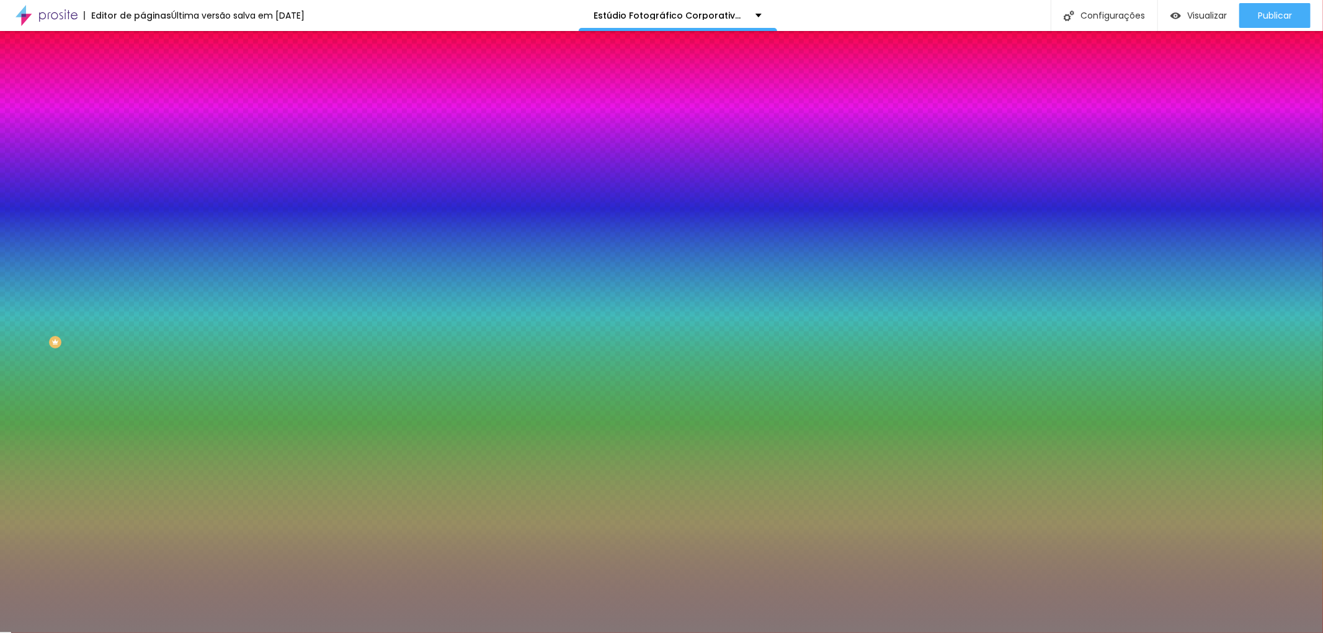
drag, startPoint x: 97, startPoint y: 225, endPoint x: 131, endPoint y: 222, distance: 33.6
click at [143, 181] on input "#837676" at bounding box center [217, 175] width 149 height 12
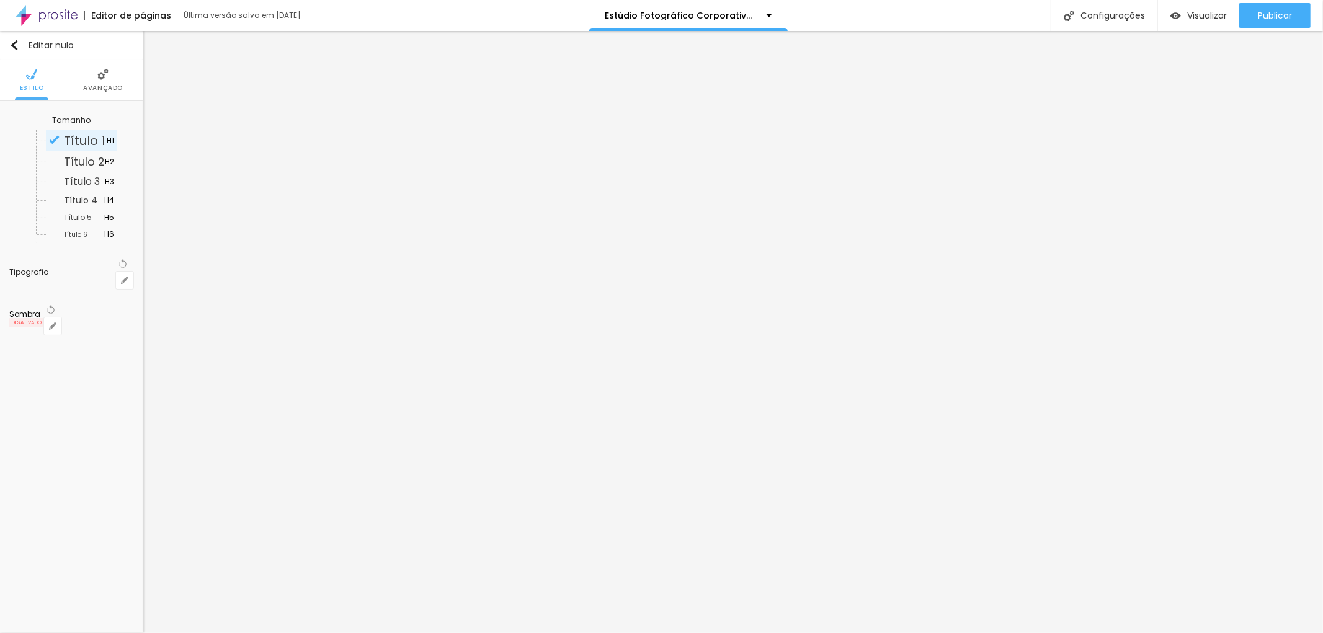
click at [100, 81] on li "Avançado" at bounding box center [103, 80] width 40 height 41
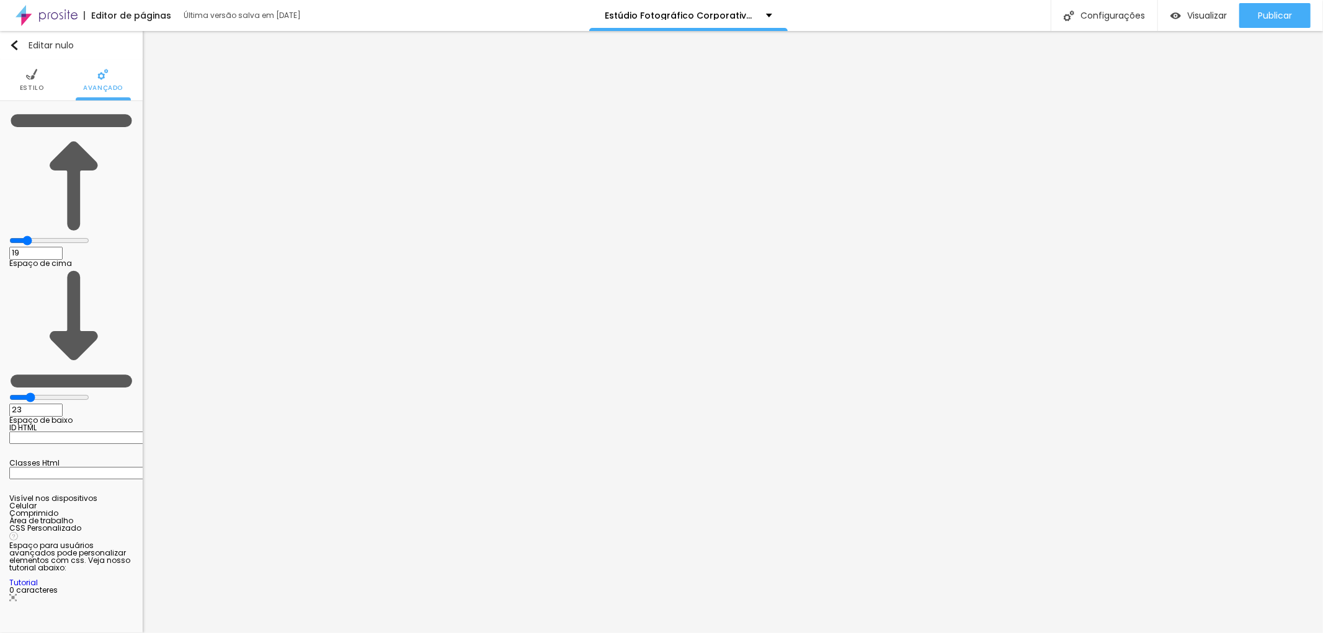
click at [24, 81] on li "Estilo" at bounding box center [32, 80] width 24 height 41
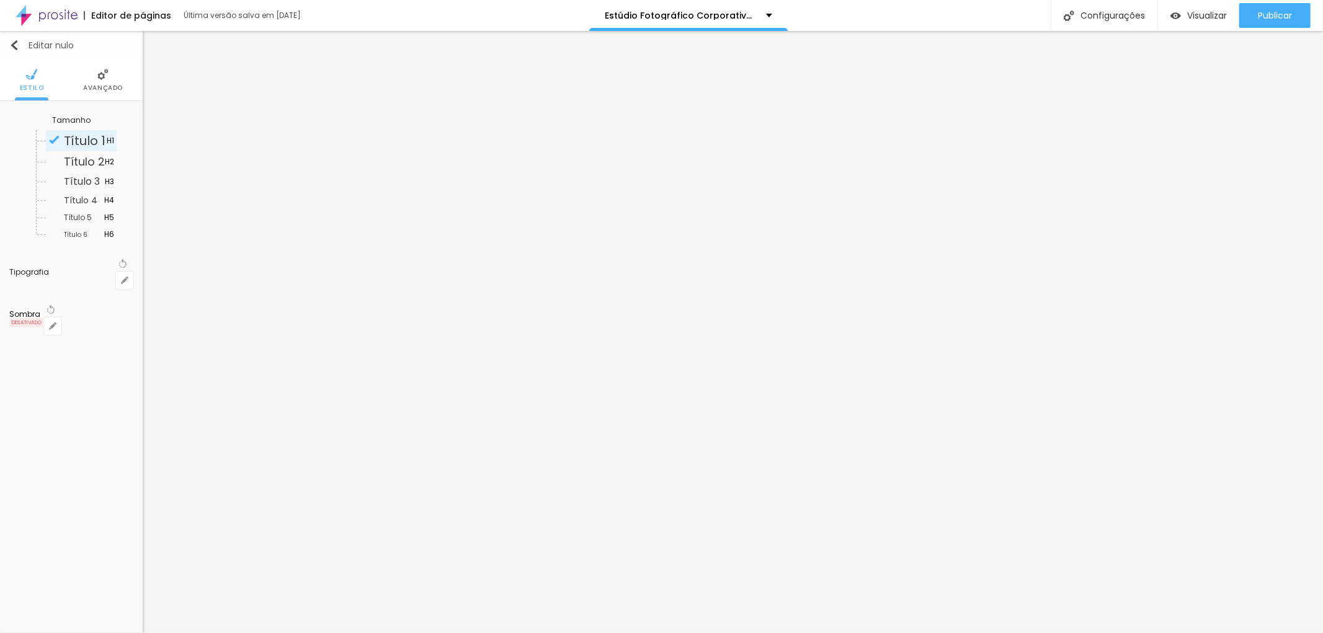
click at [45, 46] on font "Editar nulo" at bounding box center [51, 45] width 45 height 12
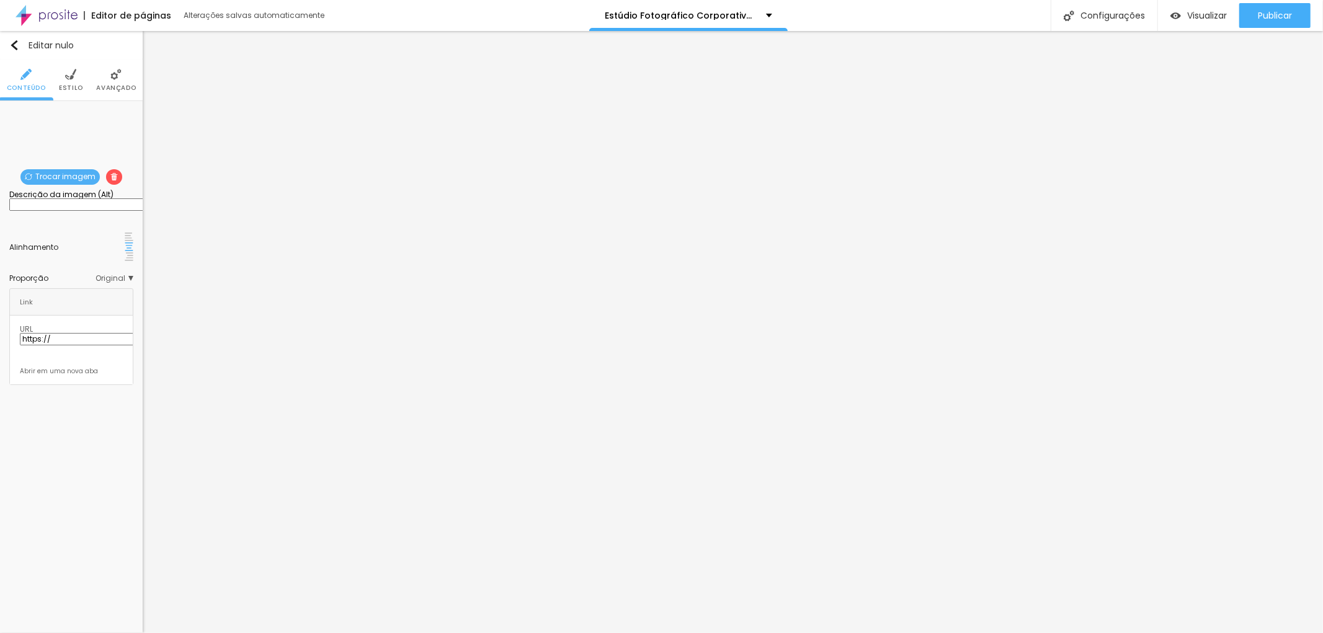
click at [33, 211] on input "text" at bounding box center [83, 204] width 149 height 12
type input "f"
type input "Retrato Corporativo em Salvador"
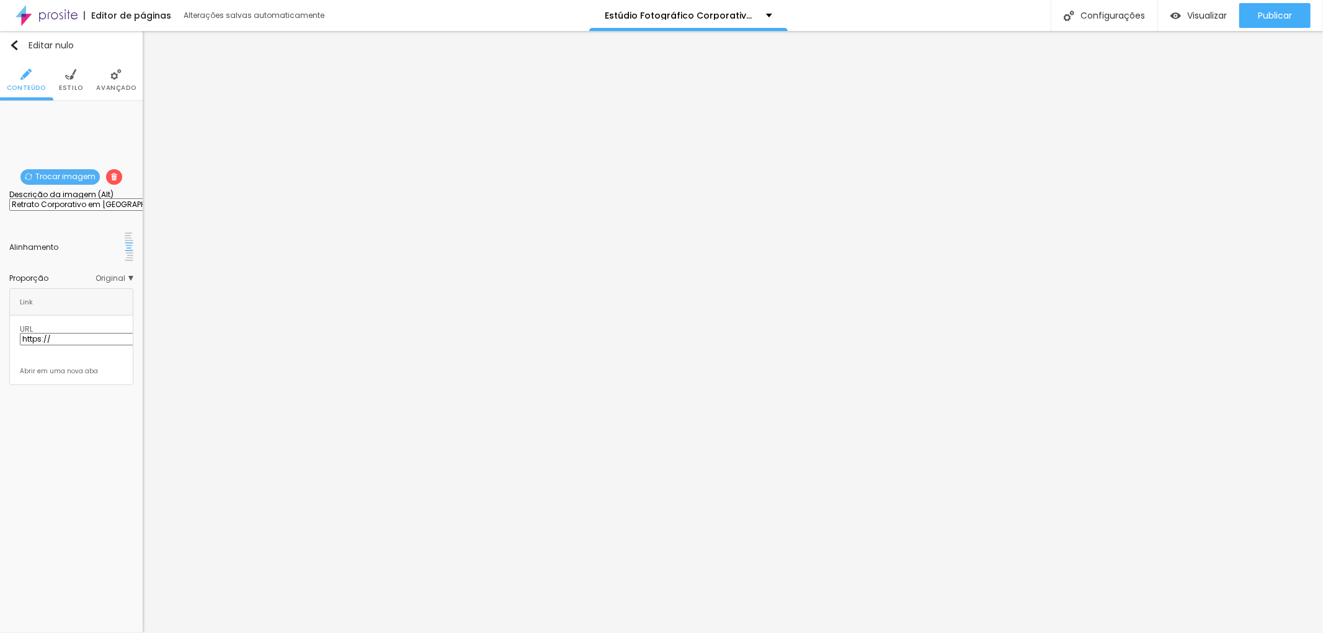
drag, startPoint x: 53, startPoint y: 336, endPoint x: 0, endPoint y: 327, distance: 54.0
click at [0, 327] on div "Trocar imagem Descrição da imagem (Alt) Retrato Corporativo em Salvador Alinham…" at bounding box center [71, 247] width 143 height 293
paste input "https://www.jottaphotopro.com.br/portfolio/retrato-corporativo/1213952-estudio-…"
type input "https://www.jottaphotopro.com.br/portfolio/retrato-corporativo/1213952-estudio-…"
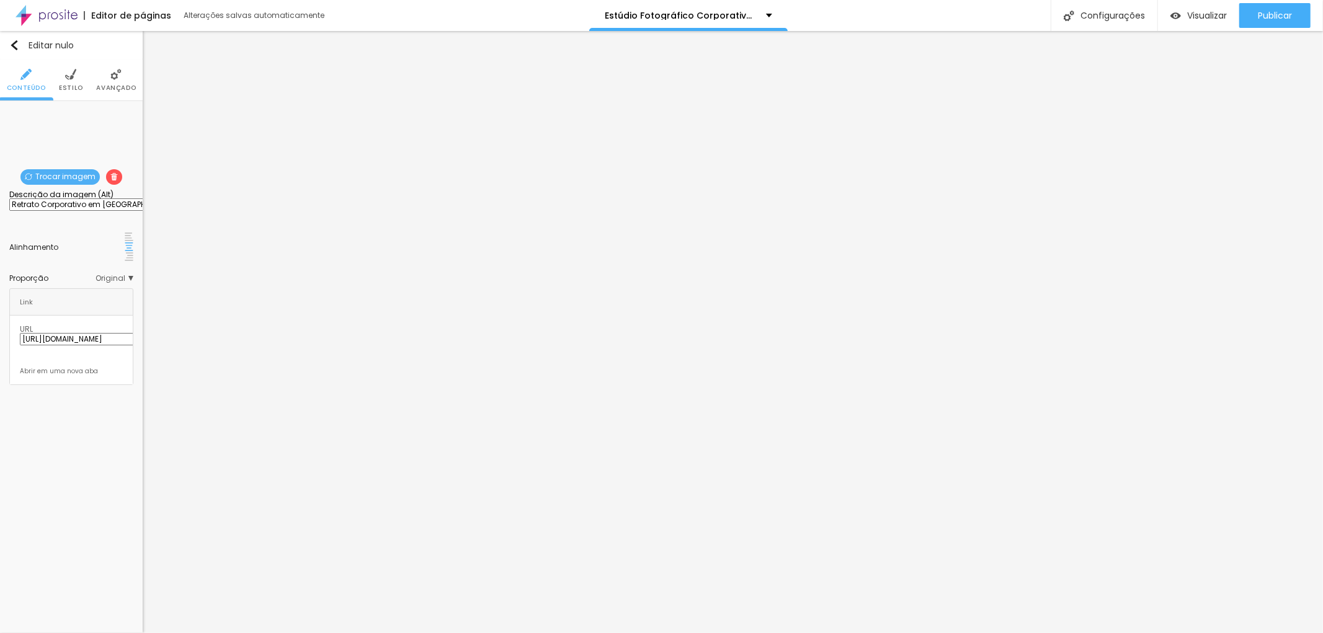
scroll to position [0, 0]
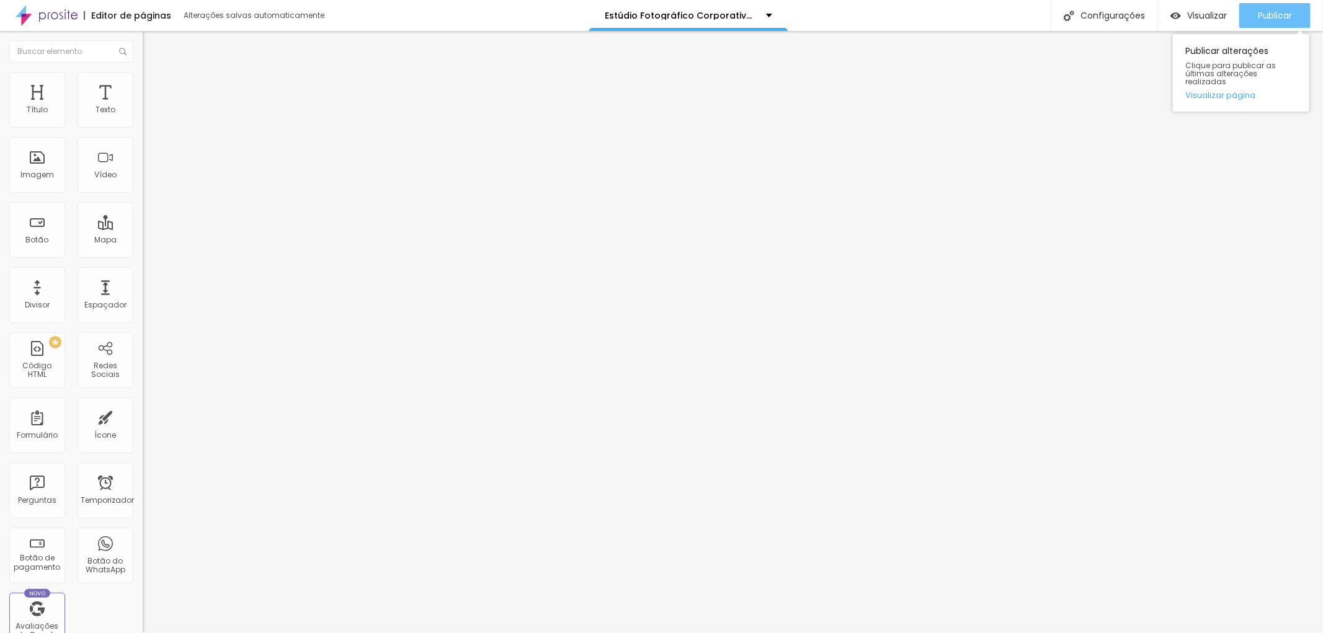
click at [1274, 15] on font "Publicar" at bounding box center [1274, 15] width 34 height 12
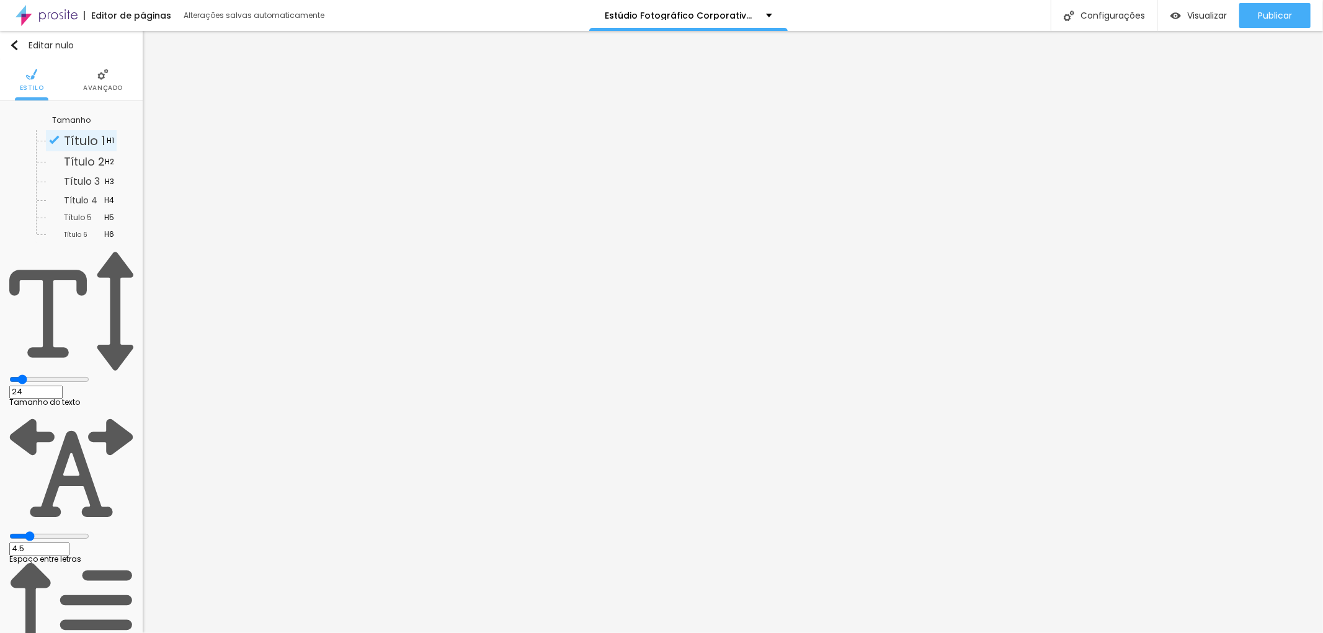
click at [95, 90] on font "Avançado" at bounding box center [103, 87] width 40 height 9
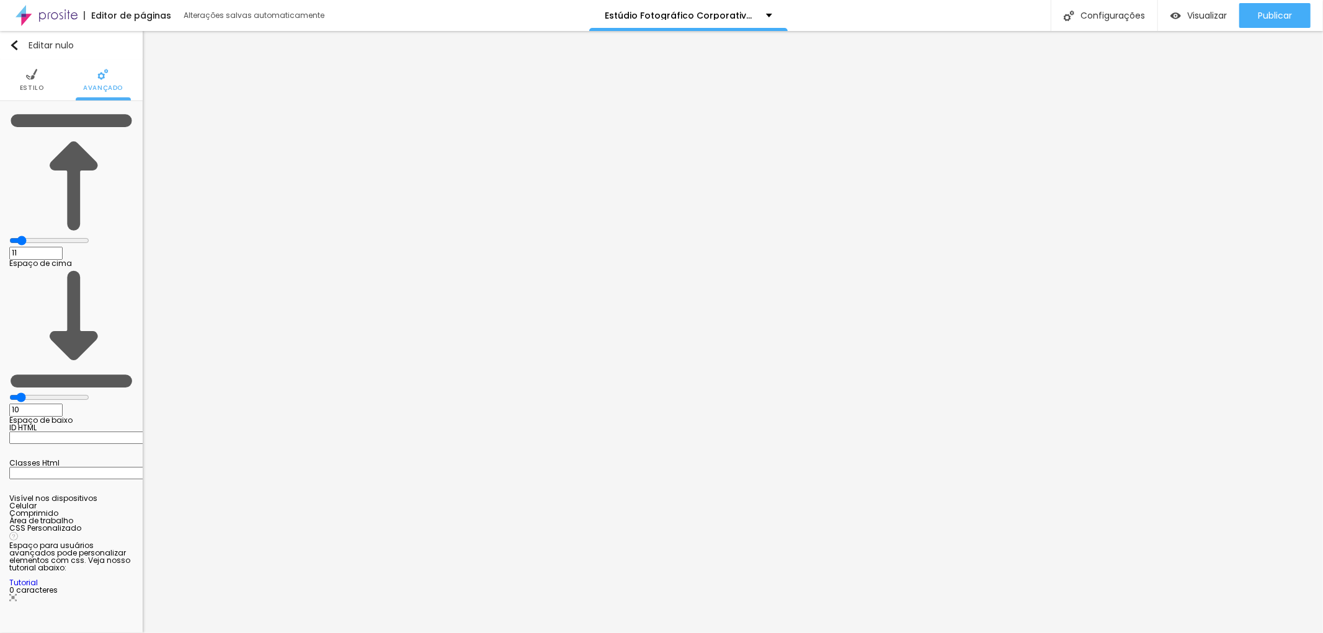
click at [33, 88] on font "Estilo" at bounding box center [32, 87] width 24 height 9
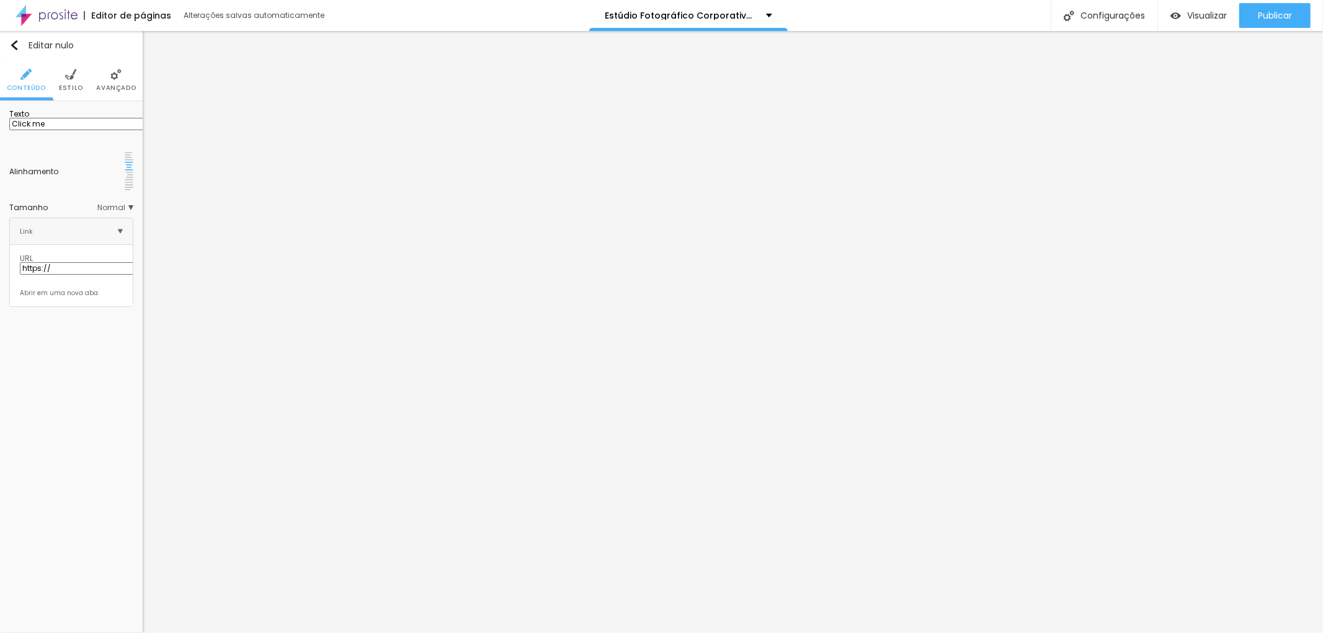
drag, startPoint x: 68, startPoint y: 143, endPoint x: 0, endPoint y: 136, distance: 68.5
click at [0, 136] on div "Texto Click me Alinhamento Tamanho Normal Pequeno Normal Grande Link URL https:…" at bounding box center [71, 208] width 143 height 215
paste input "DICAS ESPECIAIS PARA SUAS FOTOGRAFIAS DE MARCA PESSOAL ("BRANDING")"
drag, startPoint x: 128, startPoint y: 138, endPoint x: 33, endPoint y: 146, distance: 94.6
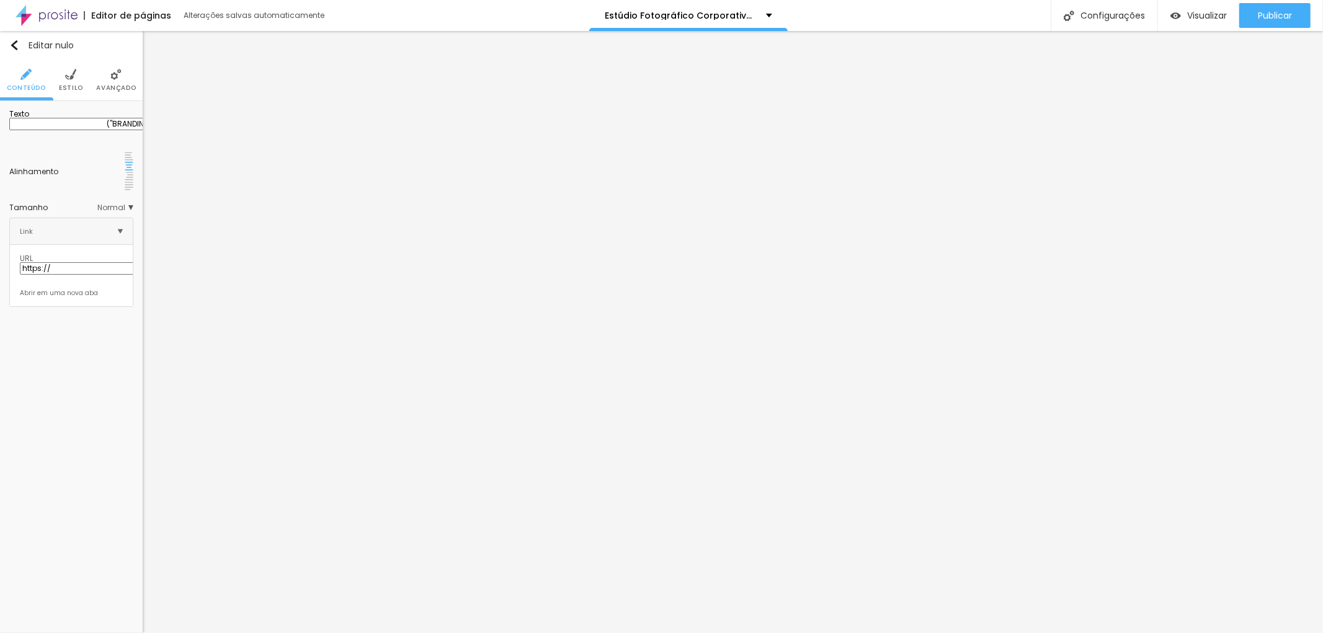
click at [33, 130] on input "DICAS ESPECIAIS PARA SUAS FOTOGRAFIAS DE MARCA PESSOAL ("BRANDING")" at bounding box center [83, 124] width 149 height 12
type input "DICAS ESPECIAIS PARA SUAS FOTOGRAFIAS DE MARCA PESSOAL ("BRANDING")"
click at [221, 16] on font "Alterações salvas automaticamente" at bounding box center [254, 15] width 141 height 11
